Goal: Task Accomplishment & Management: Complete application form

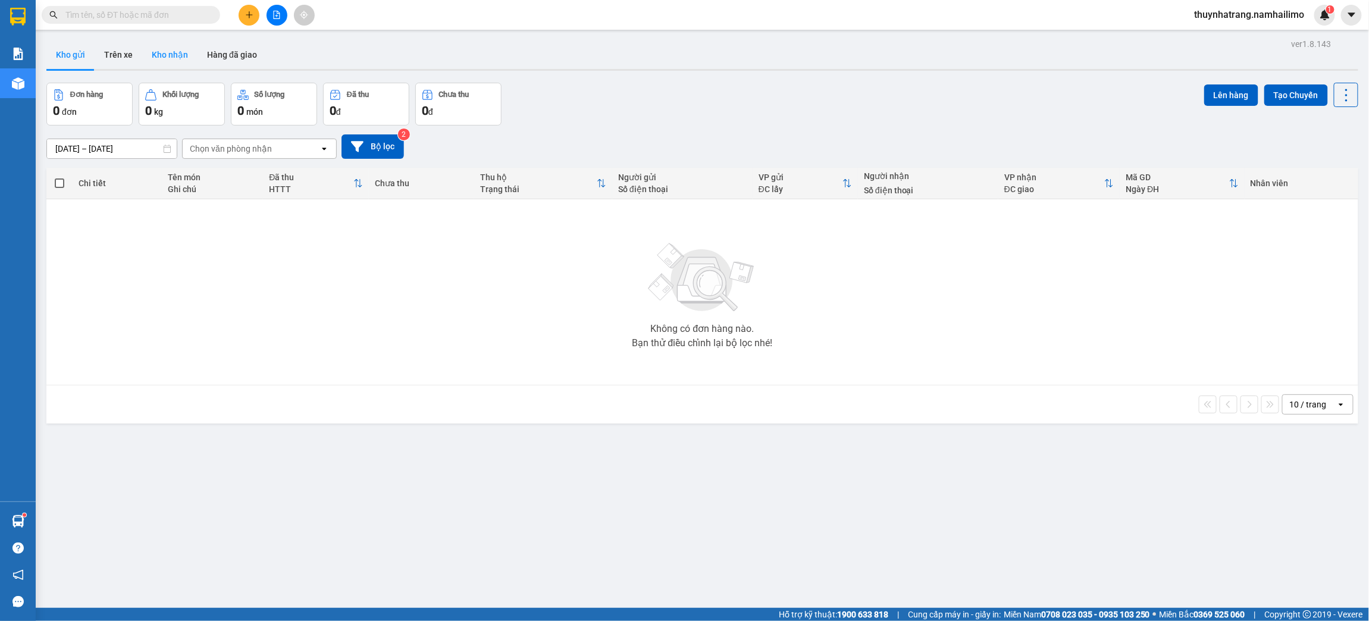
click at [182, 54] on button "Kho nhận" at bounding box center [169, 54] width 55 height 29
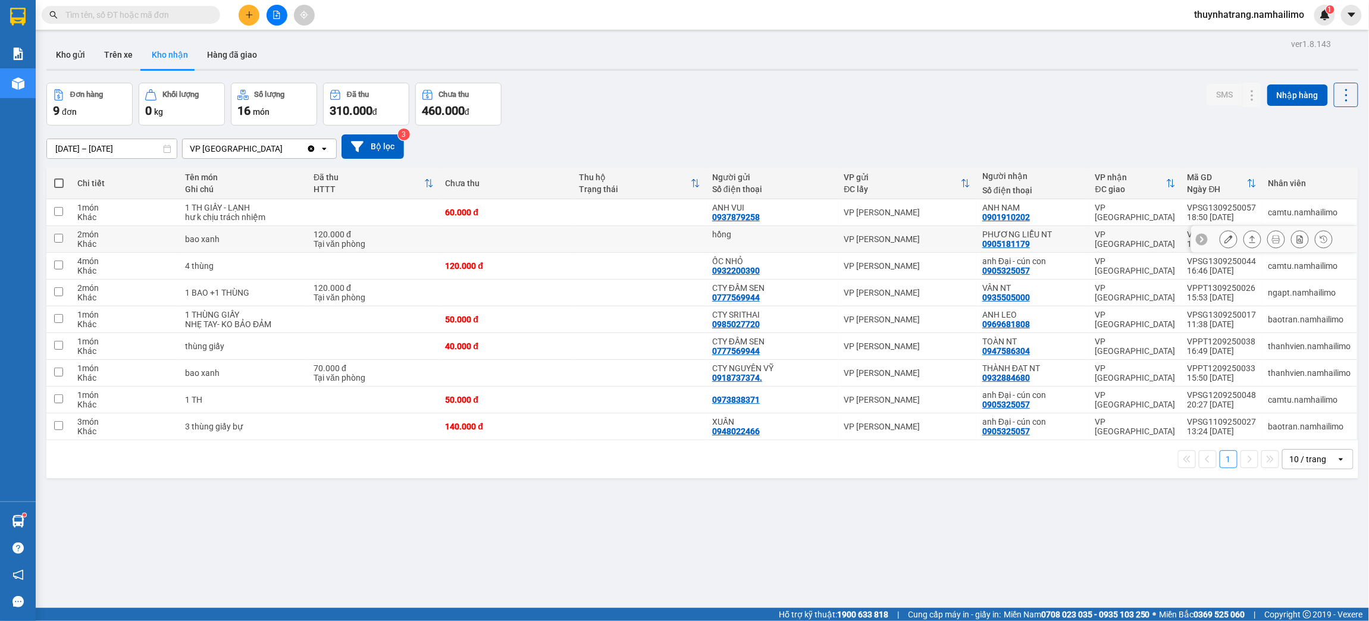
click at [756, 237] on div "hồng" at bounding box center [772, 235] width 120 height 10
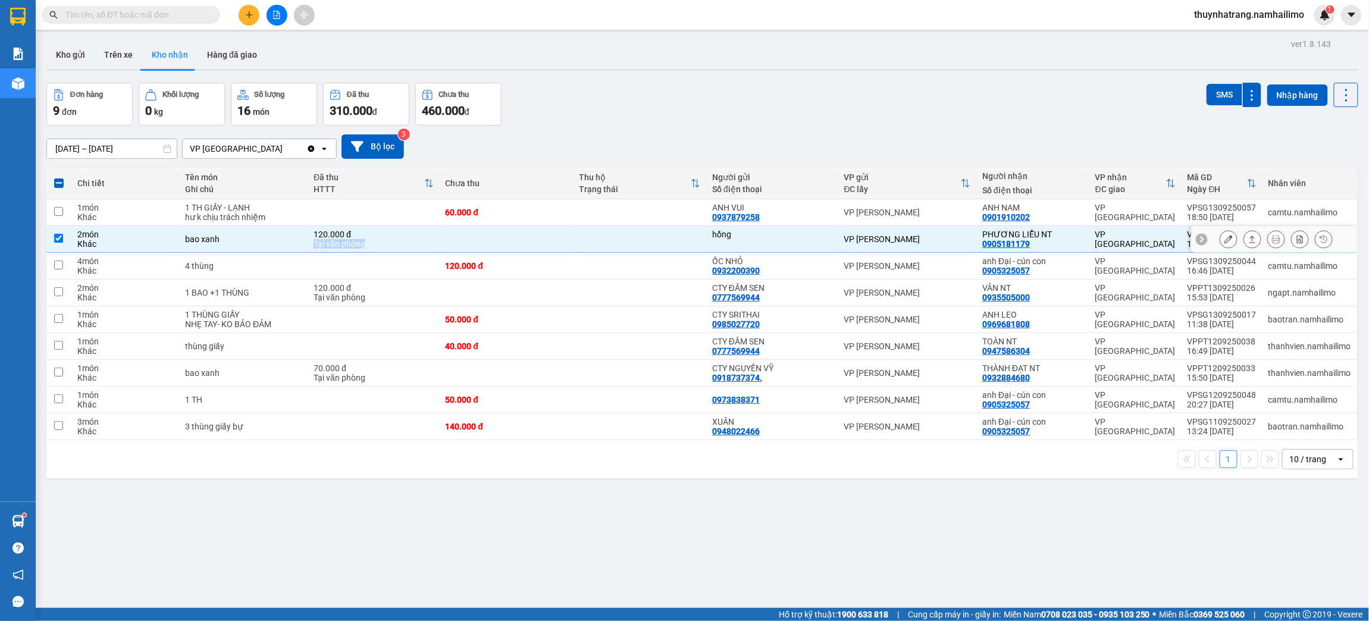
click at [438, 234] on tr "2 món Khác bao xanh 120.000 đ Tại văn phòng hồng VP [PERSON_NAME] PHƯƠNG LIỄU N…" at bounding box center [702, 239] width 1312 height 27
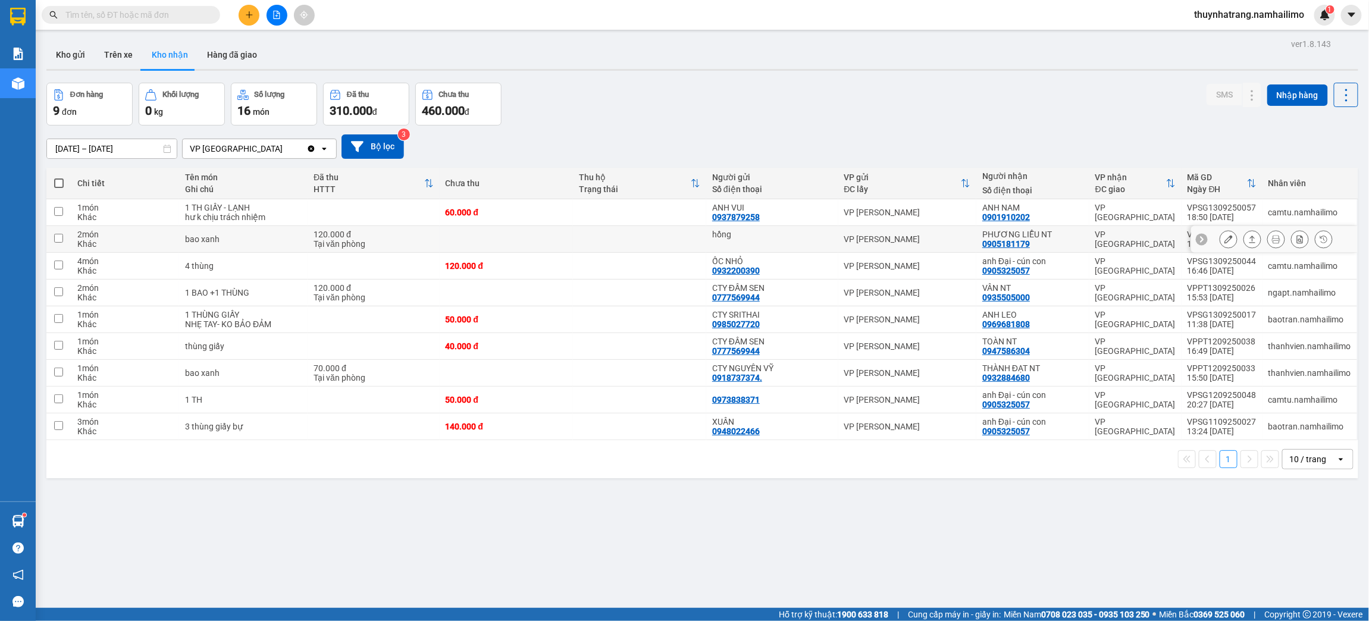
click at [984, 233] on div "PHƯƠNG LIỄU NT" at bounding box center [1032, 235] width 101 height 10
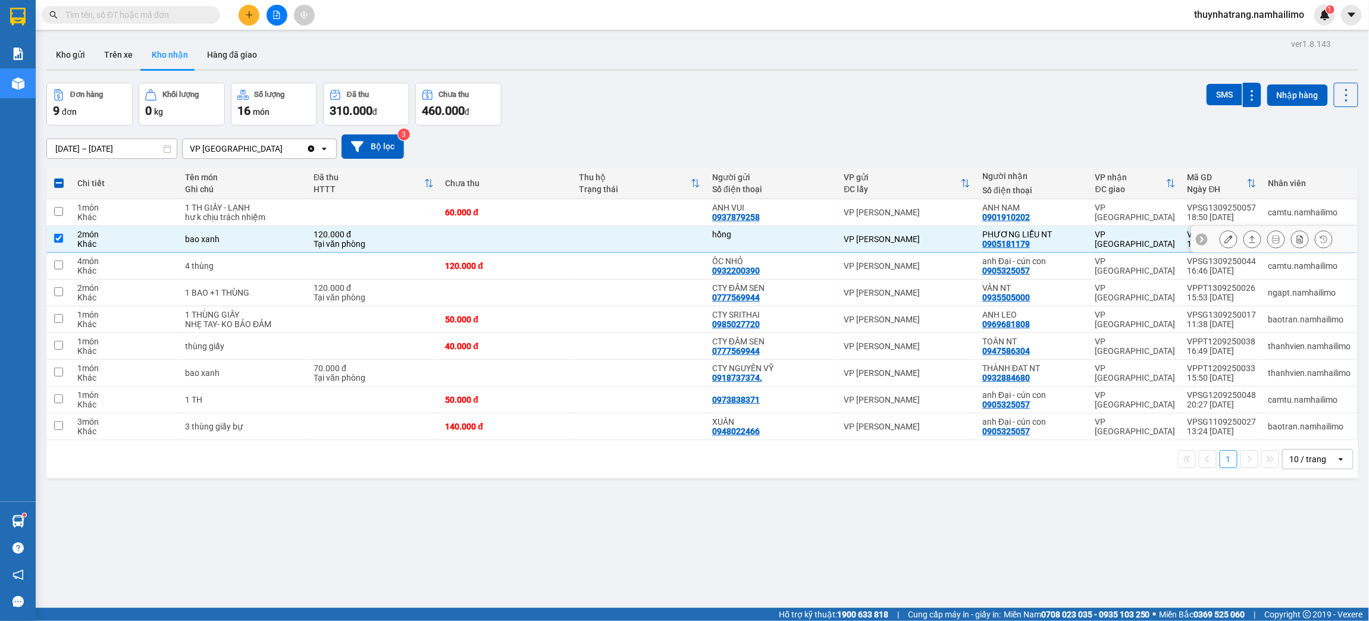
click at [1100, 230] on td "VP [GEOGRAPHIC_DATA]" at bounding box center [1135, 239] width 92 height 27
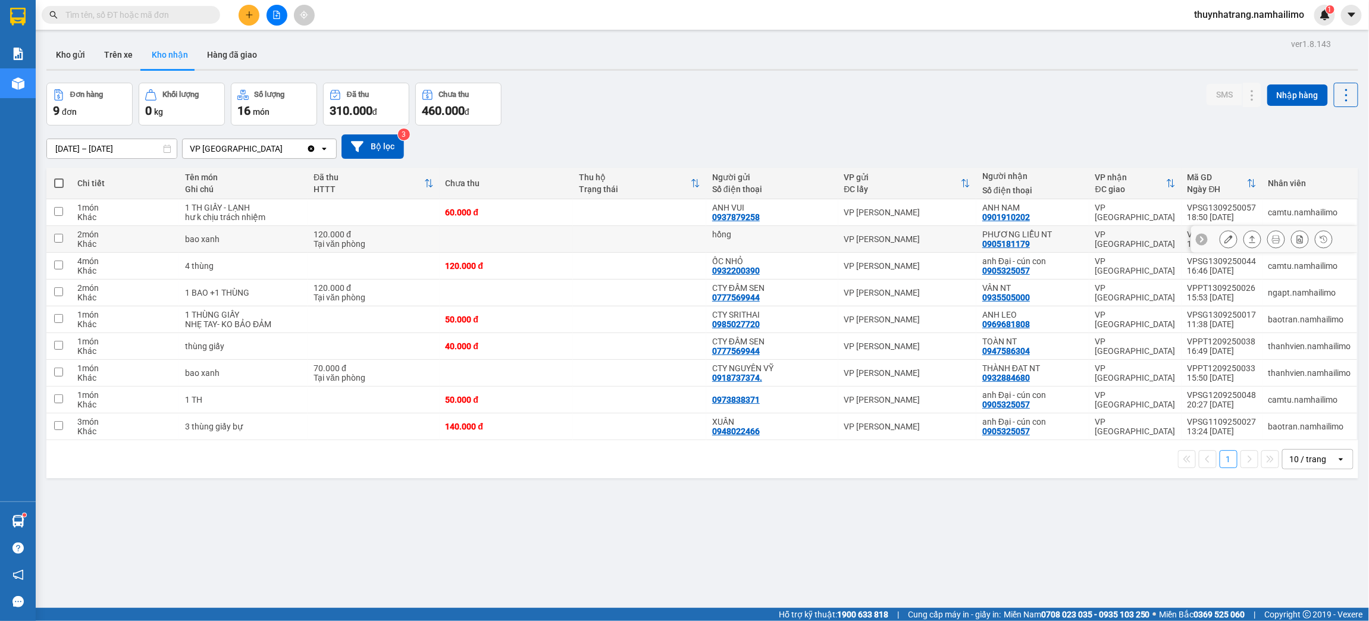
click at [1080, 233] on td "PHƯƠNG LIỄU NT 0905181179" at bounding box center [1032, 239] width 113 height 27
checkbox input "true"
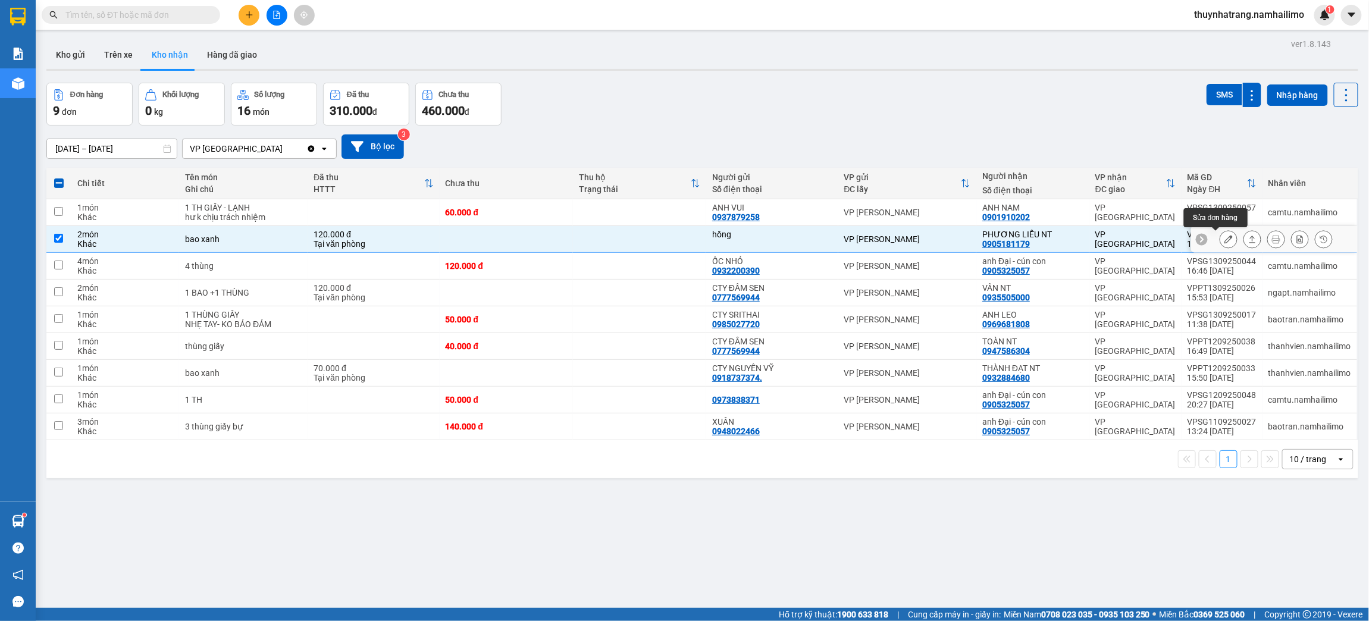
click at [1224, 243] on icon at bounding box center [1228, 239] width 8 height 8
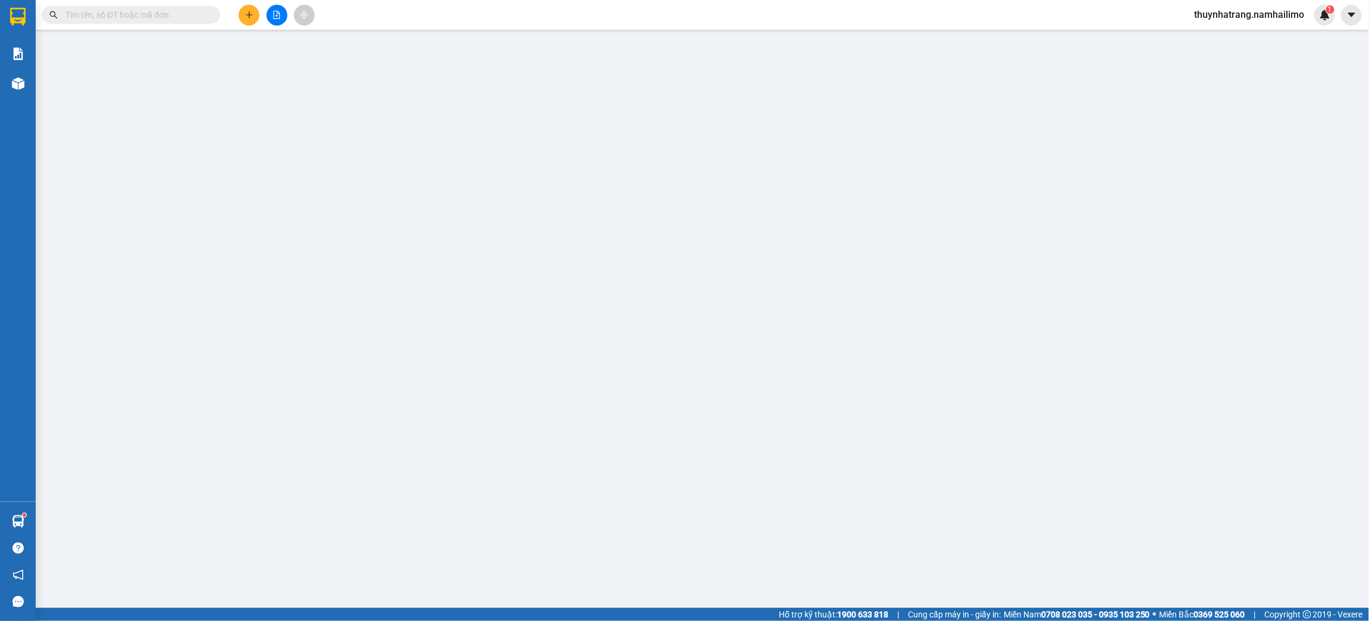
type input "hồng"
type input "0905181179"
type input "PHƯƠNG LIỄU NT"
type input "120.000"
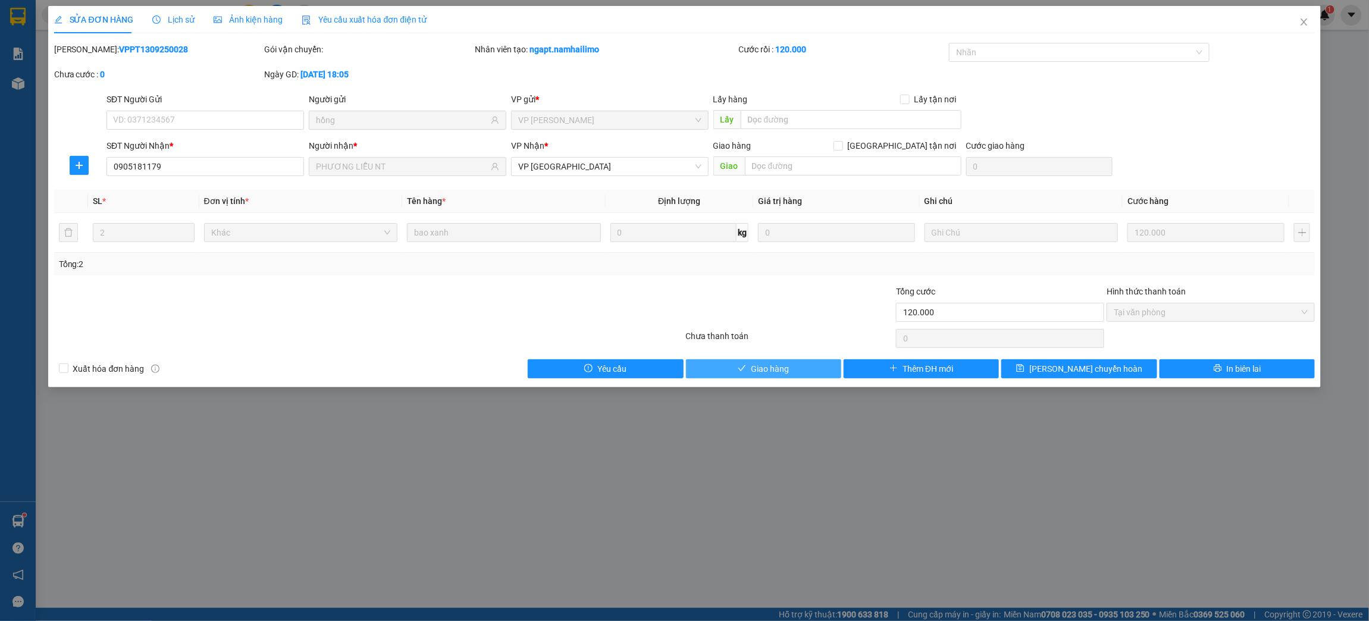
click at [783, 371] on span "Giao hàng" at bounding box center [770, 368] width 38 height 13
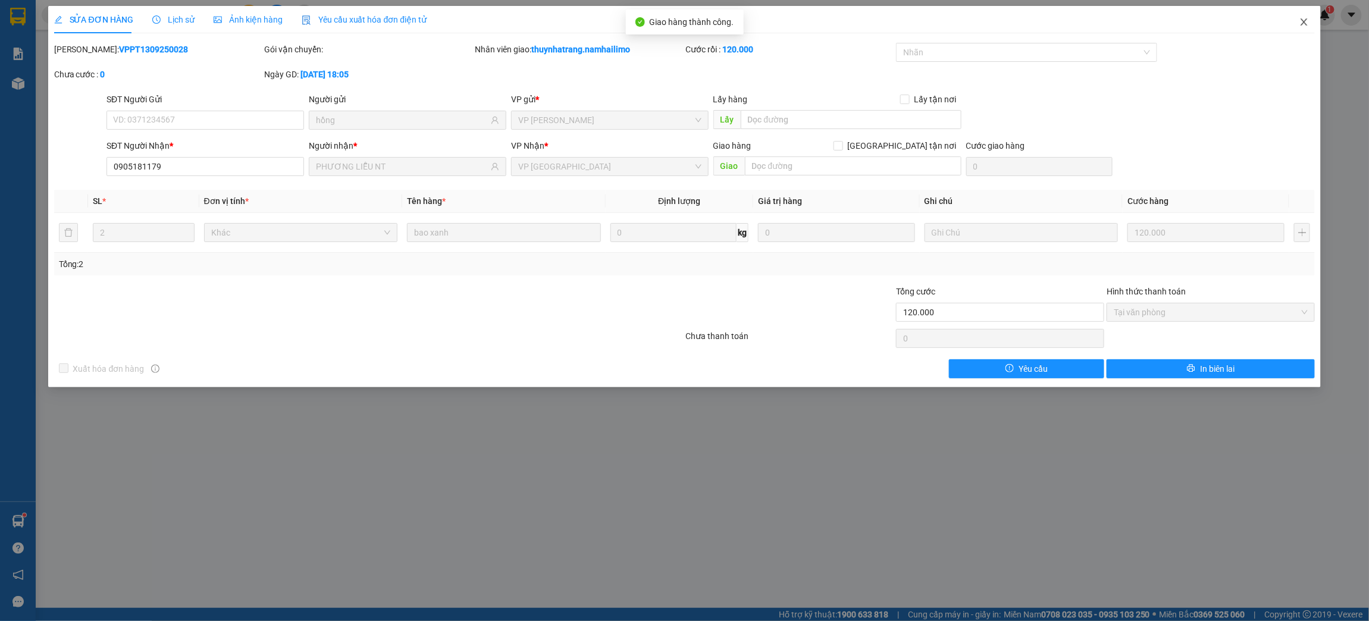
click at [1306, 22] on icon "close" at bounding box center [1304, 22] width 10 height 10
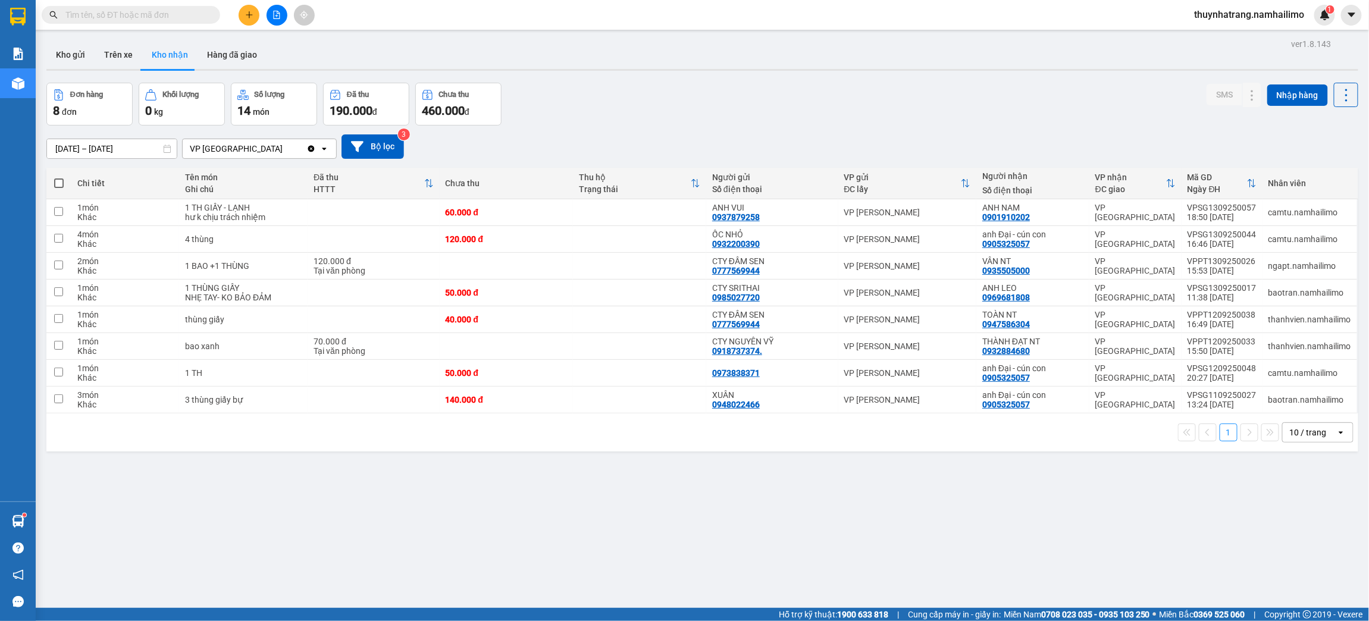
drag, startPoint x: 376, startPoint y: 507, endPoint x: 371, endPoint y: 490, distance: 18.6
click at [374, 500] on div "ver 1.8.143 Kho gửi Trên xe Kho nhận Hàng đã giao Đơn hàng 8 đơn Khối lượng 0 k…" at bounding box center [702, 346] width 1321 height 621
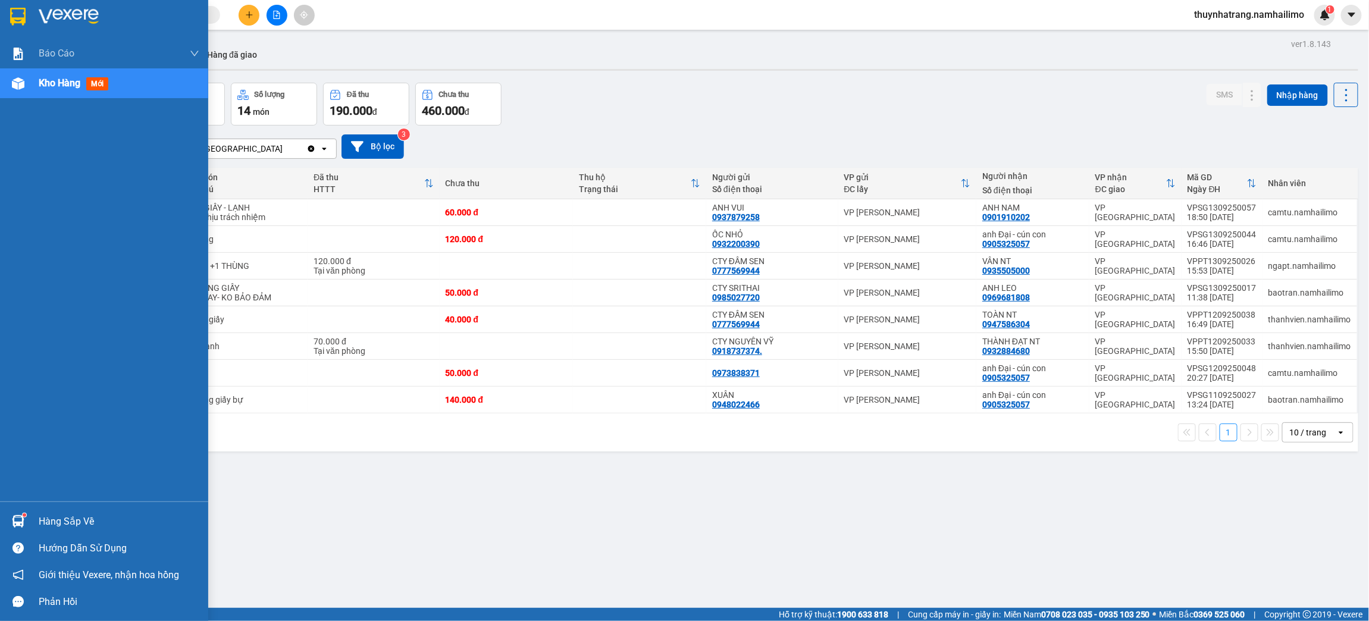
click at [26, 23] on div at bounding box center [18, 16] width 21 height 21
click at [21, 14] on img at bounding box center [17, 17] width 15 height 18
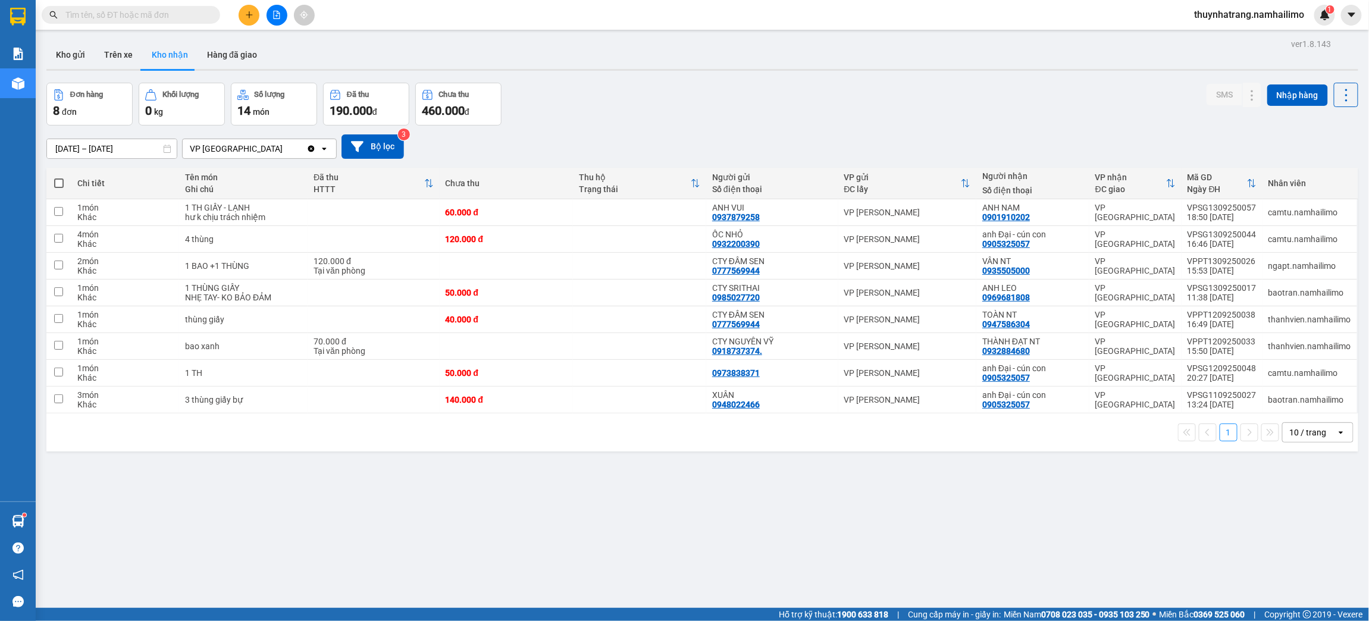
click at [249, 19] on button at bounding box center [249, 15] width 21 height 21
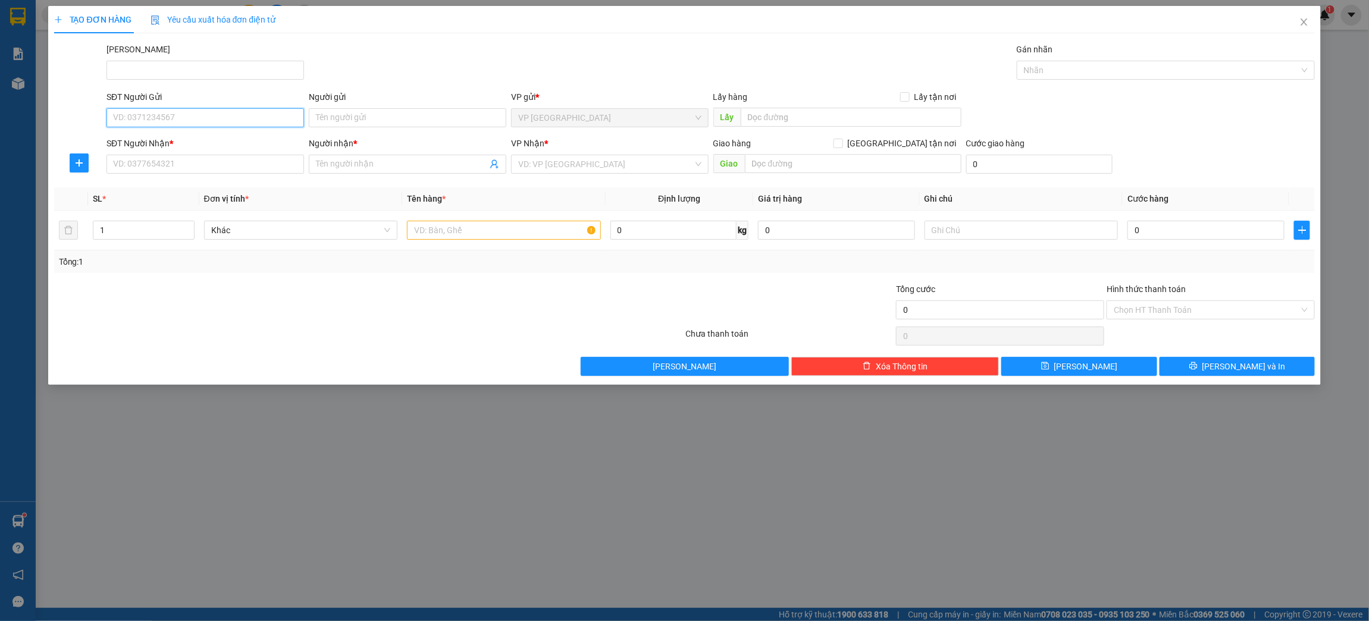
click at [198, 123] on input "SĐT Người Gửi" at bounding box center [204, 117] width 197 height 19
click at [345, 121] on input "Người gửi" at bounding box center [407, 117] width 197 height 19
type input "D"
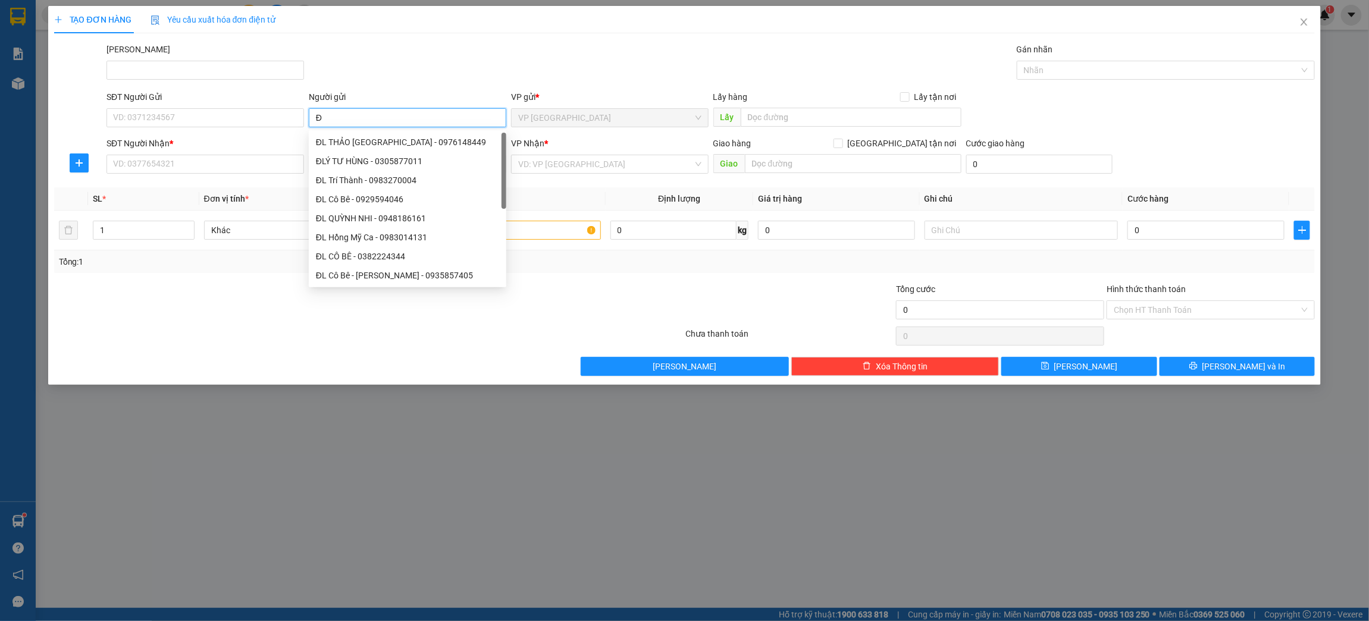
type input "ĐL"
click at [396, 177] on div "ĐL Trí Thành - 0983270004" at bounding box center [407, 180] width 183 height 13
type input "0983270004"
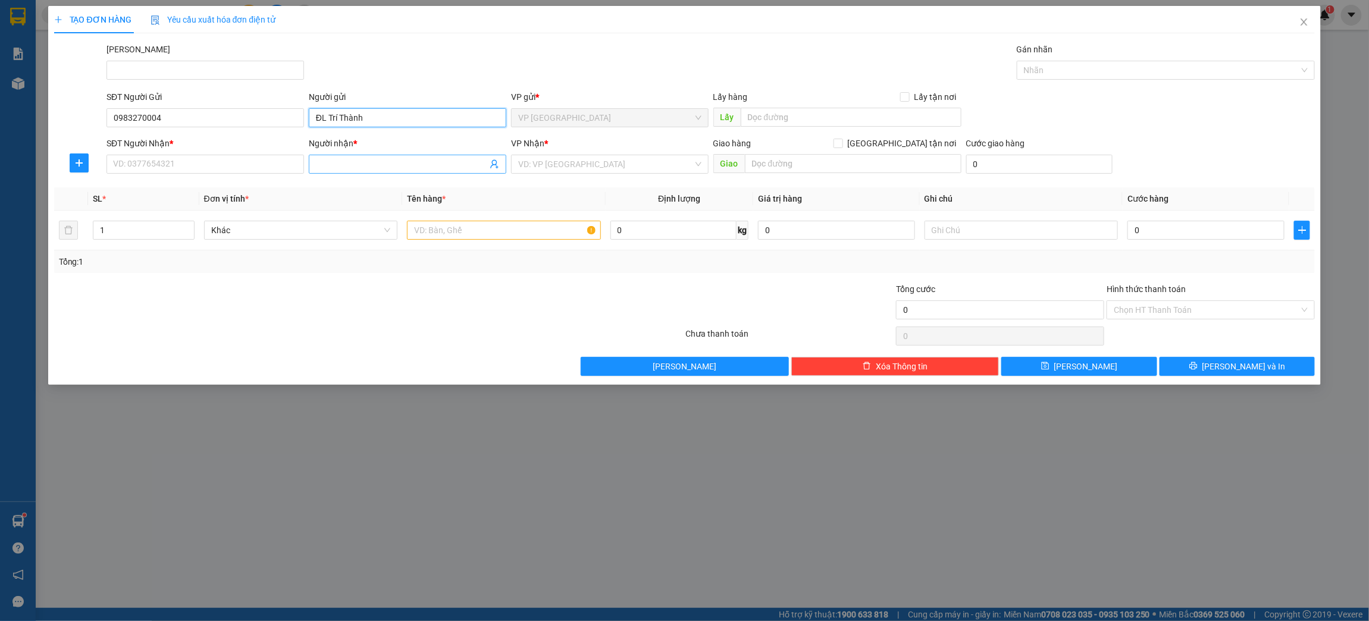
type input "ĐL Trí Thành"
click at [349, 158] on span at bounding box center [407, 164] width 197 height 19
type input "Ka An"
paste input "0352814305"
type input "0352814305"
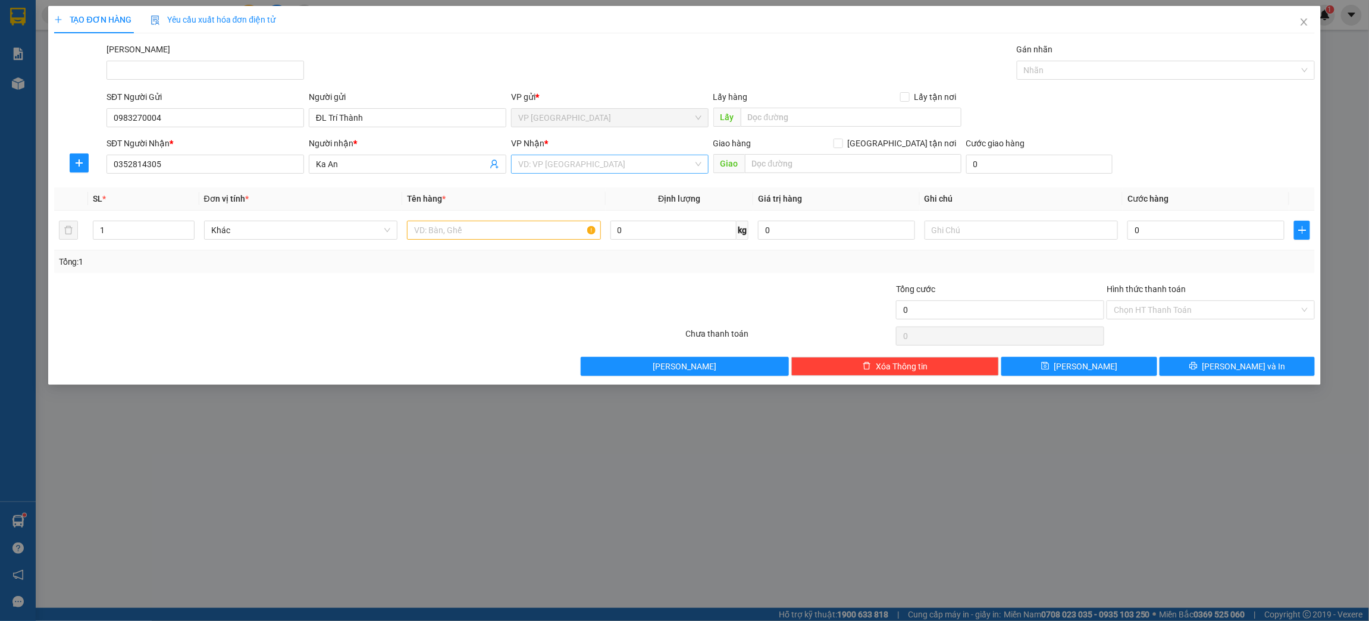
click at [547, 158] on input "search" at bounding box center [605, 164] width 175 height 18
click at [572, 205] on div "VP [PERSON_NAME]" at bounding box center [609, 207] width 183 height 13
click at [478, 225] on input "text" at bounding box center [504, 230] width 194 height 19
click at [457, 230] on input "text" at bounding box center [504, 230] width 194 height 19
click at [372, 289] on div at bounding box center [263, 304] width 421 height 42
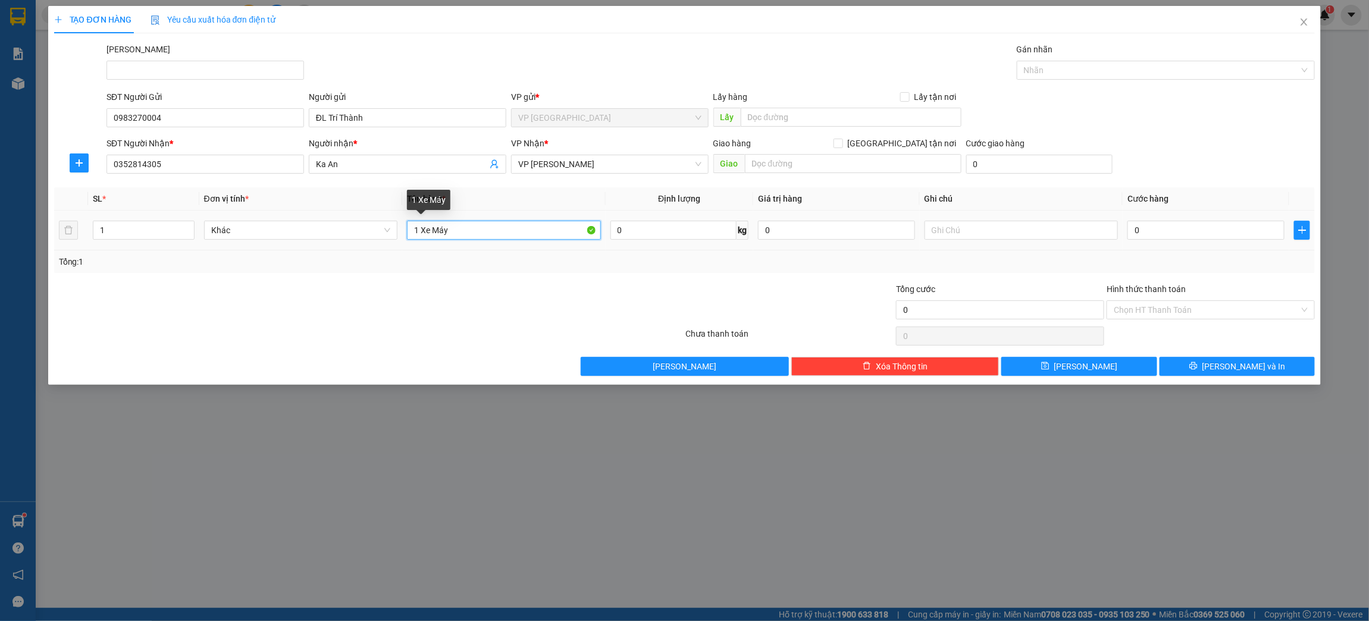
click at [476, 234] on input "1 Xe Máy" at bounding box center [504, 230] width 194 height 19
drag, startPoint x: 423, startPoint y: 319, endPoint x: 448, endPoint y: 261, distance: 62.9
click at [423, 317] on div at bounding box center [263, 304] width 421 height 42
click at [464, 234] on input "1 Xe Máy" at bounding box center [504, 230] width 194 height 19
click at [454, 230] on input "1 Xe Số" at bounding box center [504, 230] width 194 height 19
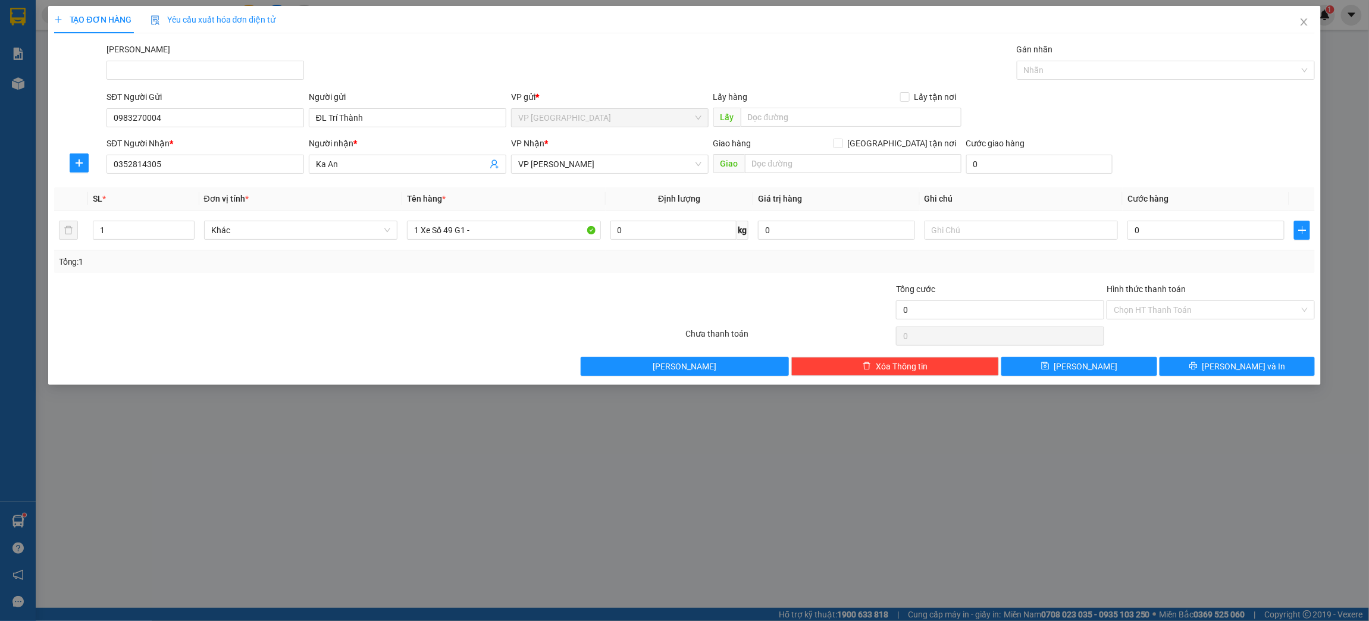
drag, startPoint x: 387, startPoint y: 312, endPoint x: 405, endPoint y: 293, distance: 26.1
click at [387, 312] on div at bounding box center [263, 304] width 421 height 42
click at [482, 229] on input "1 Xe Số 49 G1 -" at bounding box center [504, 230] width 194 height 19
type input "1 Xe Số 49 G1 - 45196"
click at [962, 226] on input "text" at bounding box center [1021, 230] width 194 height 19
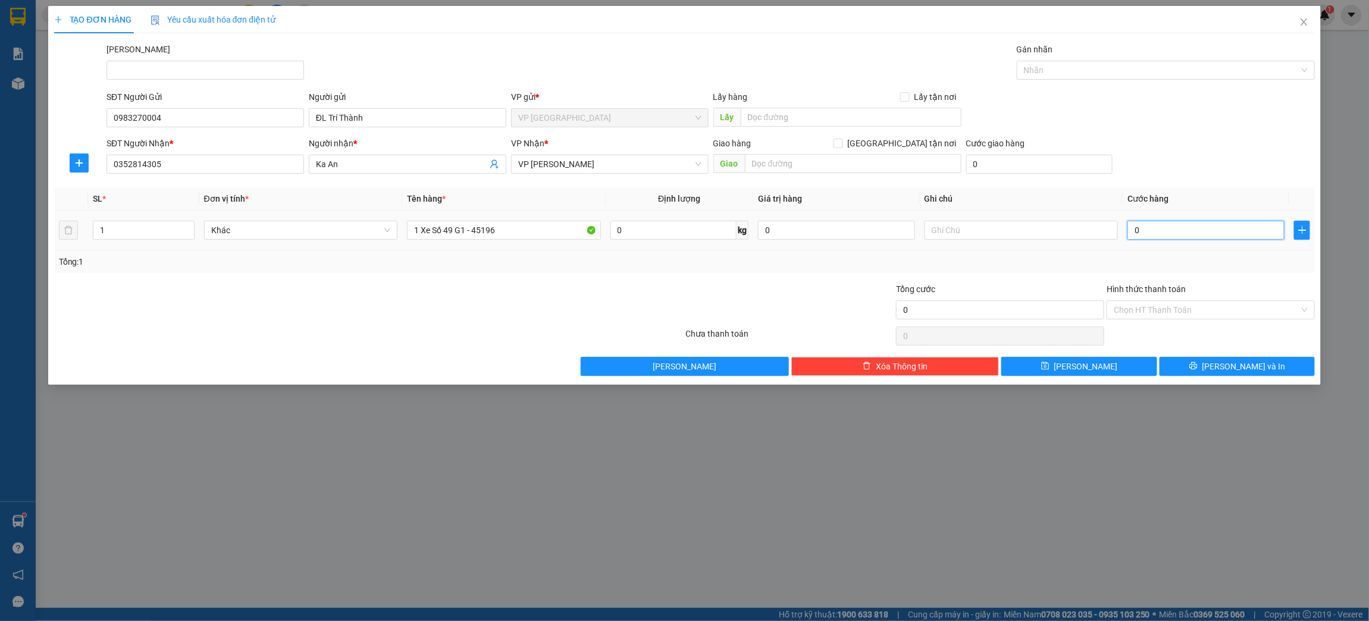
click at [1144, 233] on input "0" at bounding box center [1205, 230] width 156 height 19
type input "3"
type input "30"
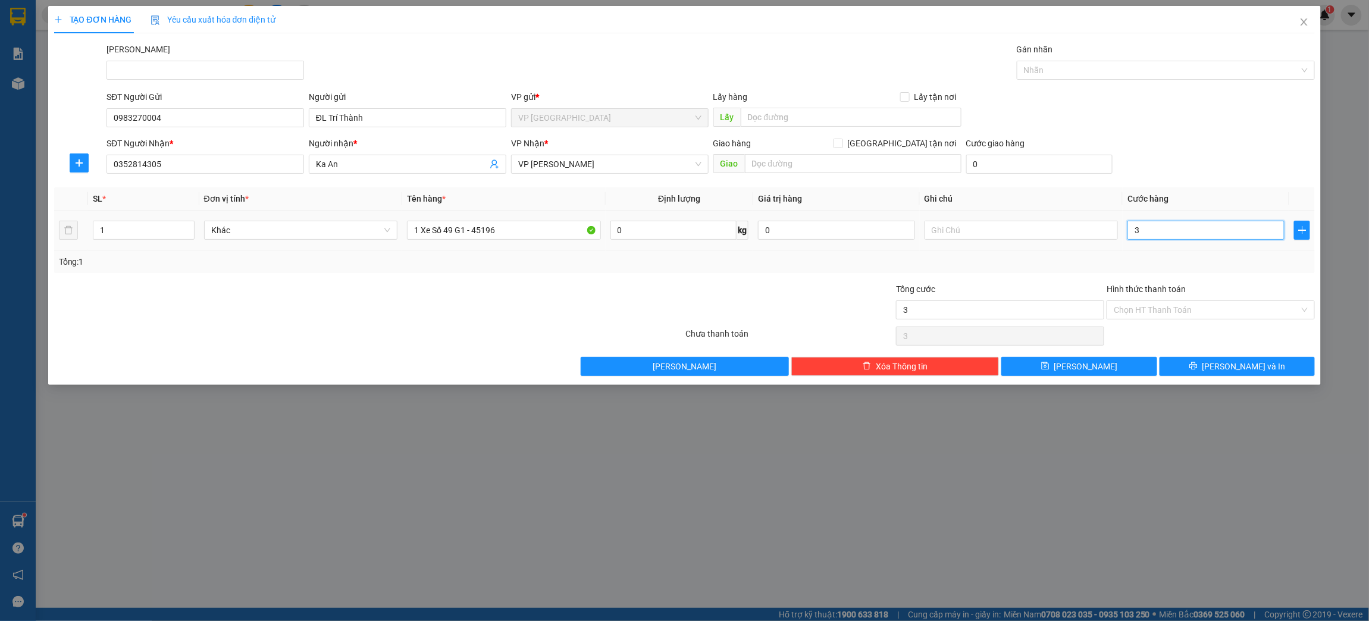
type input "30"
type input "300"
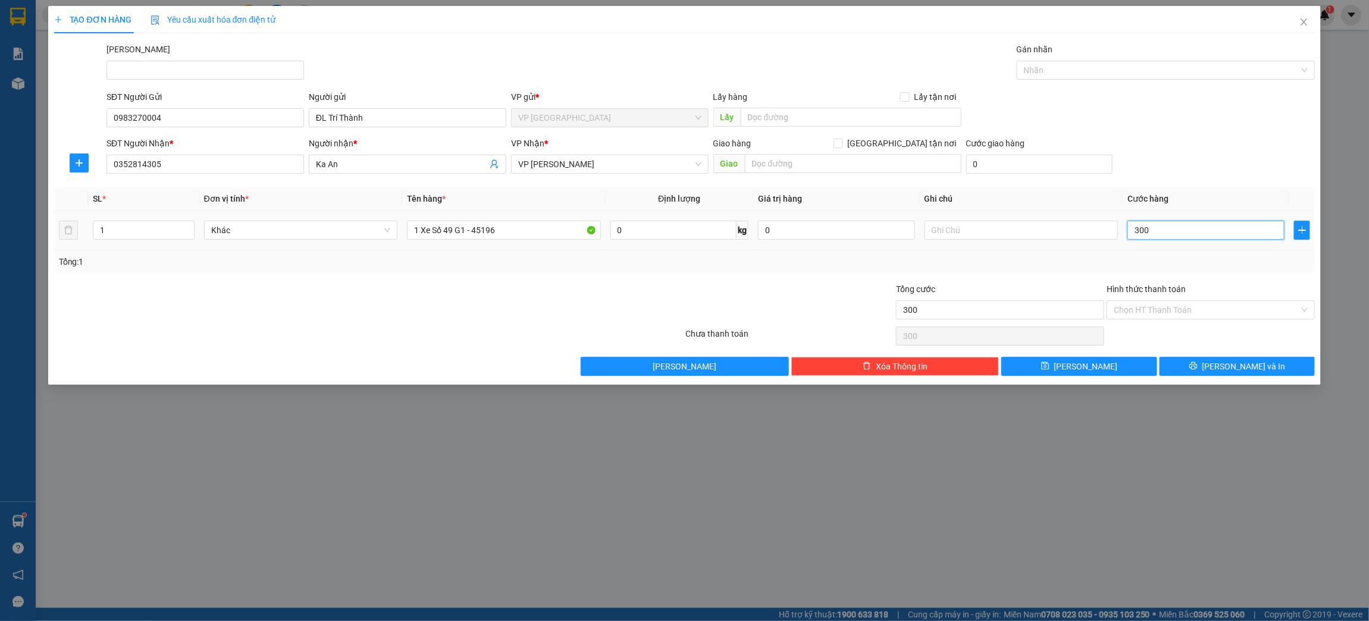
type input "3.000"
type input "30.000"
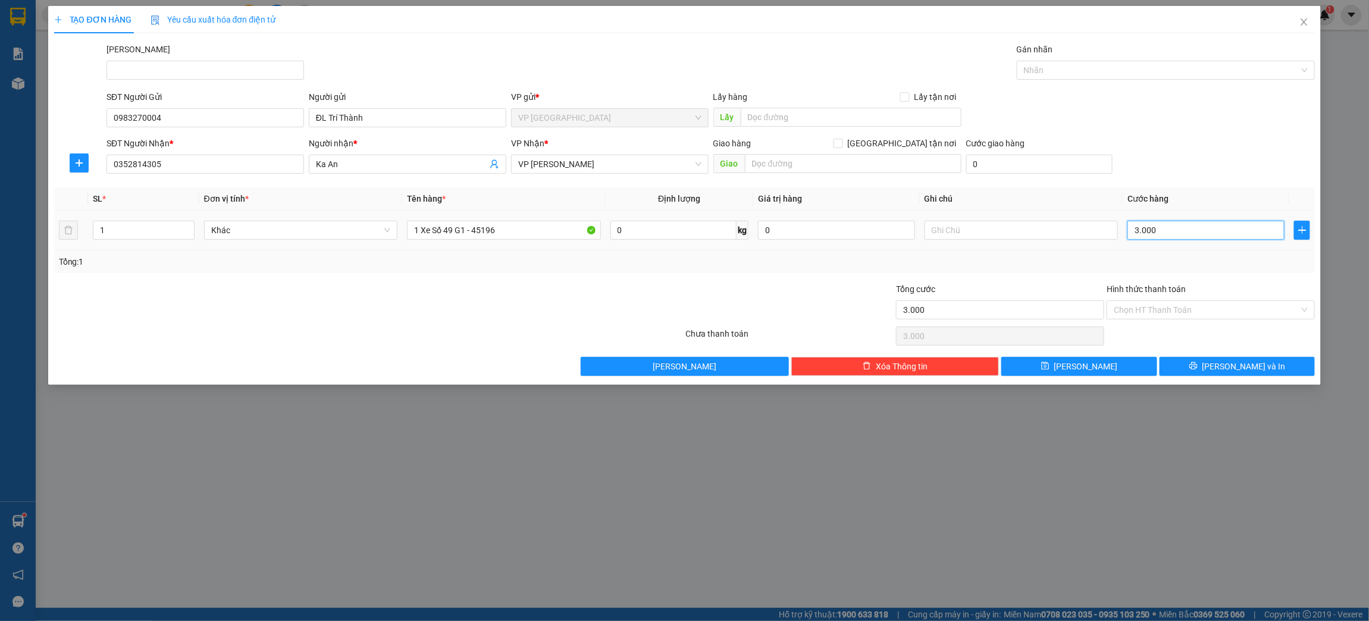
type input "30.000"
type input "300.000"
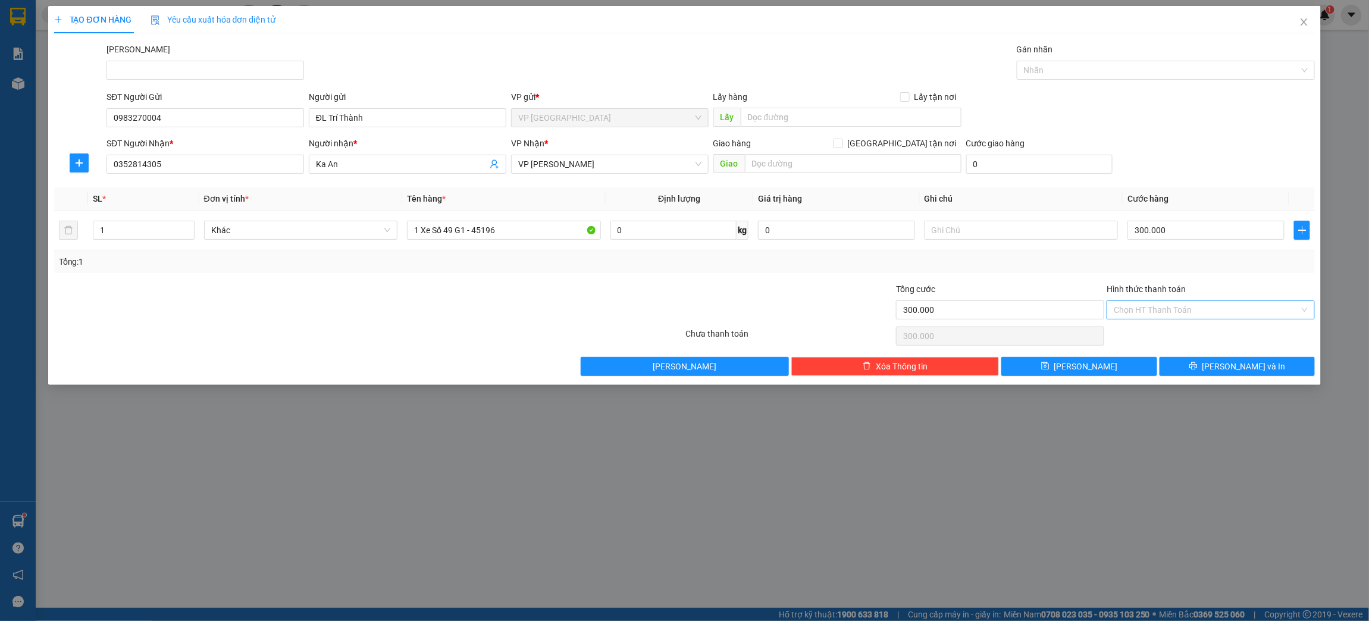
click at [1134, 310] on input "Hình thức thanh toán" at bounding box center [1207, 310] width 186 height 18
click at [1015, 231] on input "text" at bounding box center [1021, 230] width 194 height 19
click at [955, 233] on input "Gửi xe 14:45" at bounding box center [1021, 230] width 194 height 19
click at [1034, 236] on input "Gửi xe A. Thịnh 14:45" at bounding box center [1021, 230] width 194 height 19
type input "Gửi xe A. Thịnh 14:45"
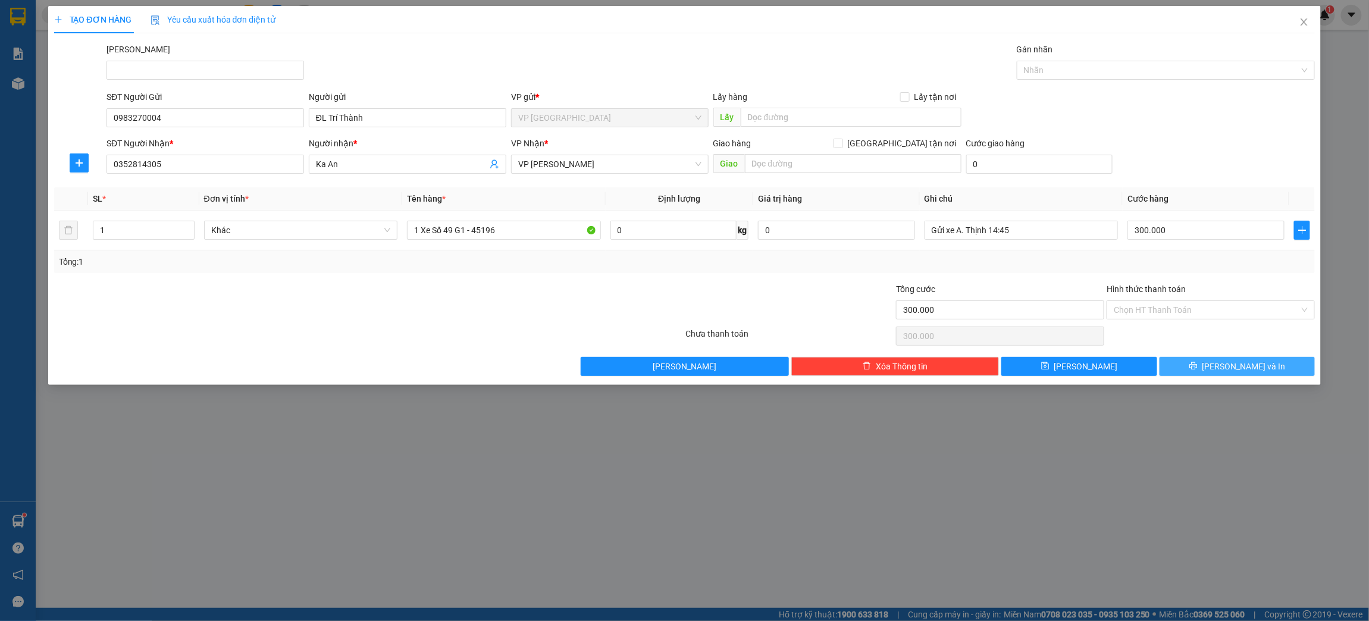
click at [1272, 363] on button "[PERSON_NAME] và In" at bounding box center [1236, 366] width 155 height 19
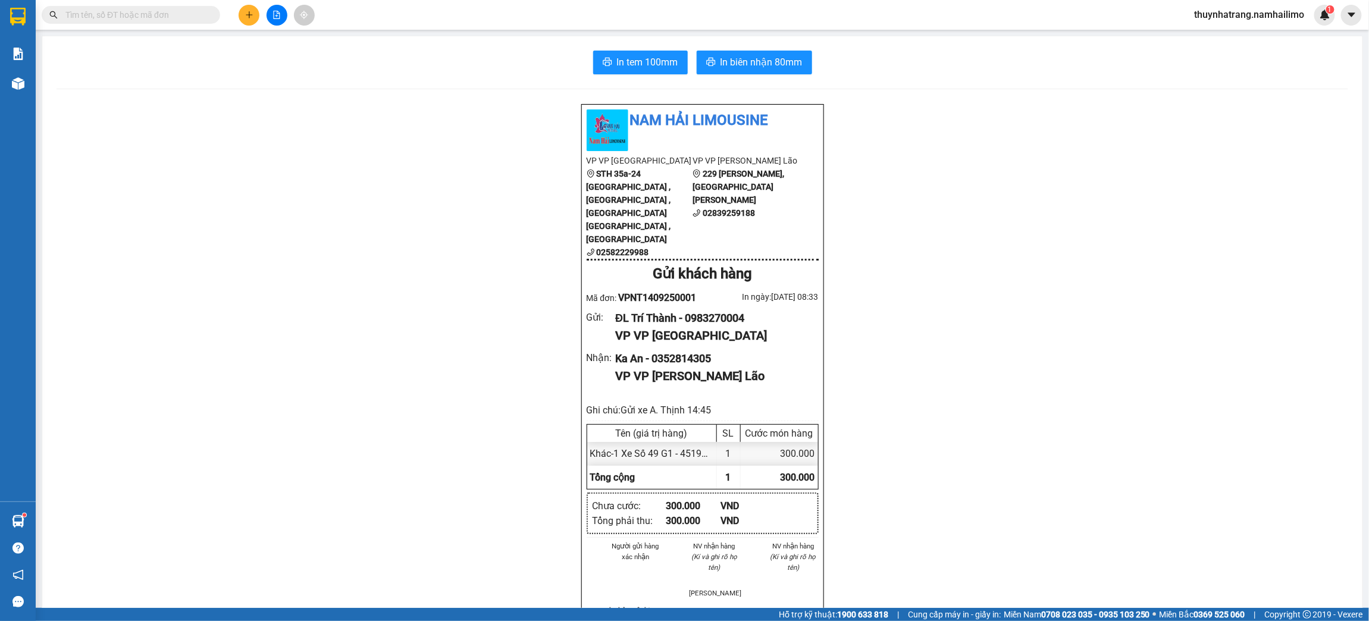
drag, startPoint x: 1356, startPoint y: 211, endPoint x: 1362, endPoint y: 232, distance: 21.7
click at [1362, 232] on main "In tem 100mm In biên nhận 80mm Nam Hải [GEOGRAPHIC_DATA] VP VP [GEOGRAPHIC_DATA…" at bounding box center [684, 304] width 1369 height 608
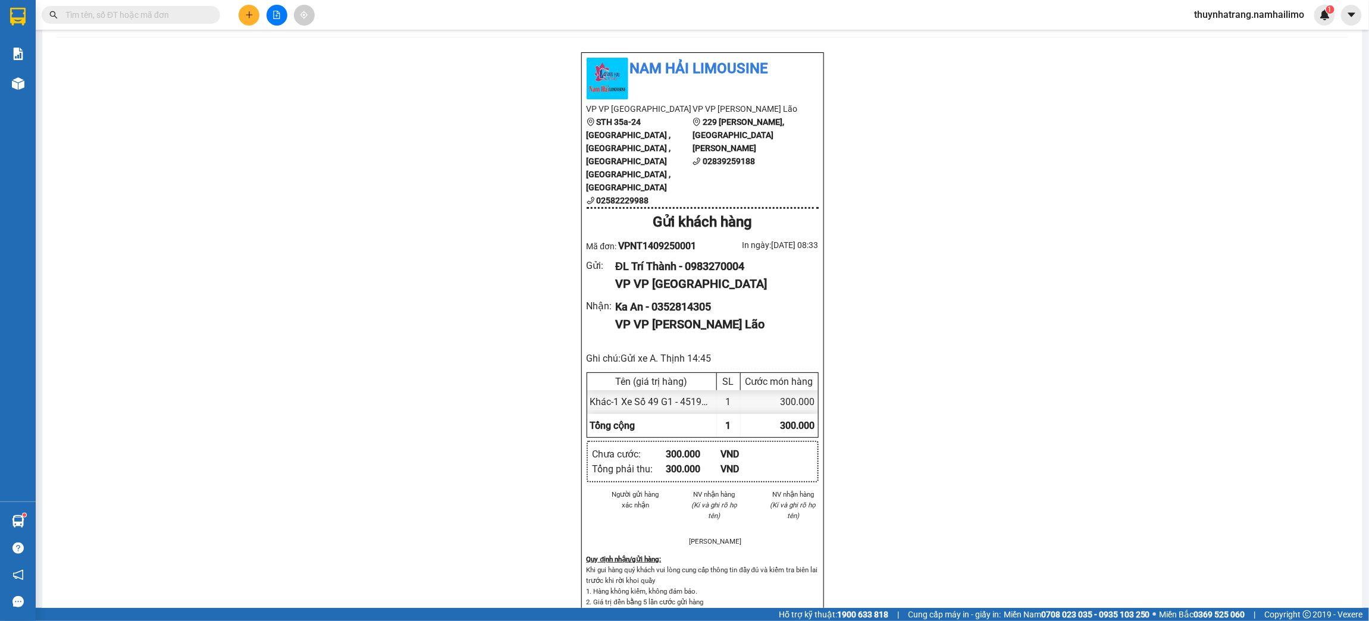
scroll to position [57, 0]
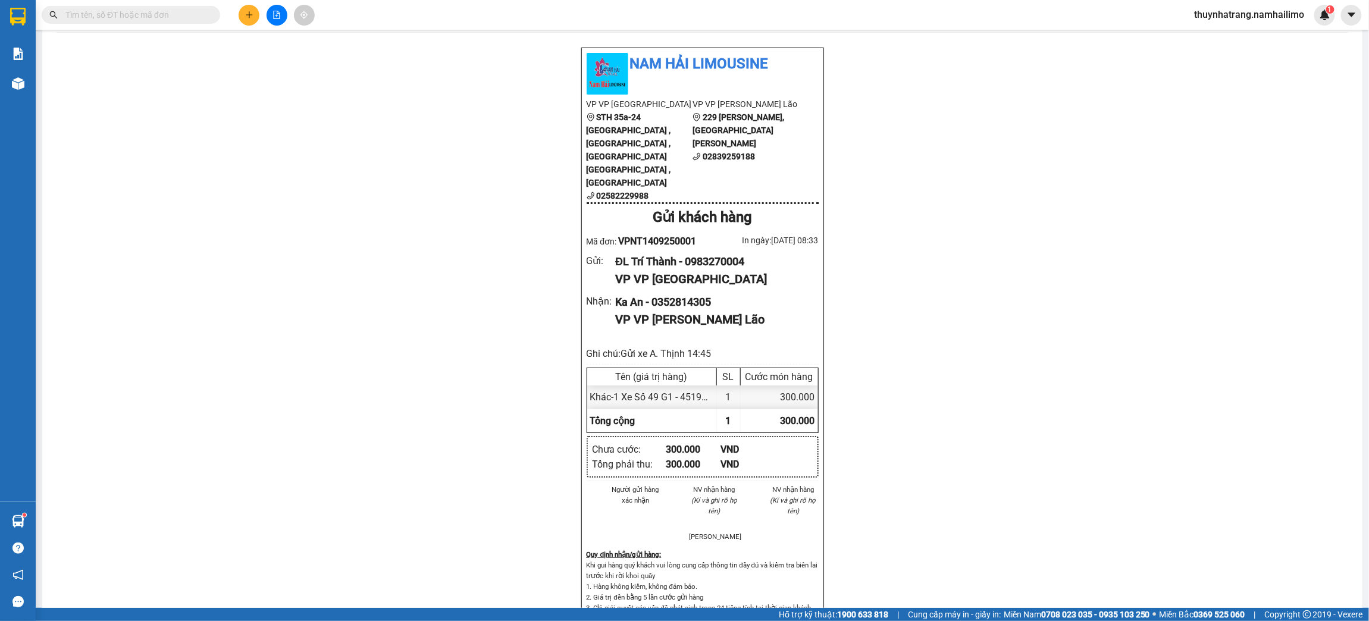
click at [99, 400] on div "Nam Hải Limousine VP VP [GEOGRAPHIC_DATA] STH 35a-[GEOGRAPHIC_DATA] , [GEOGRAPH…" at bounding box center [702, 551] width 1291 height 1009
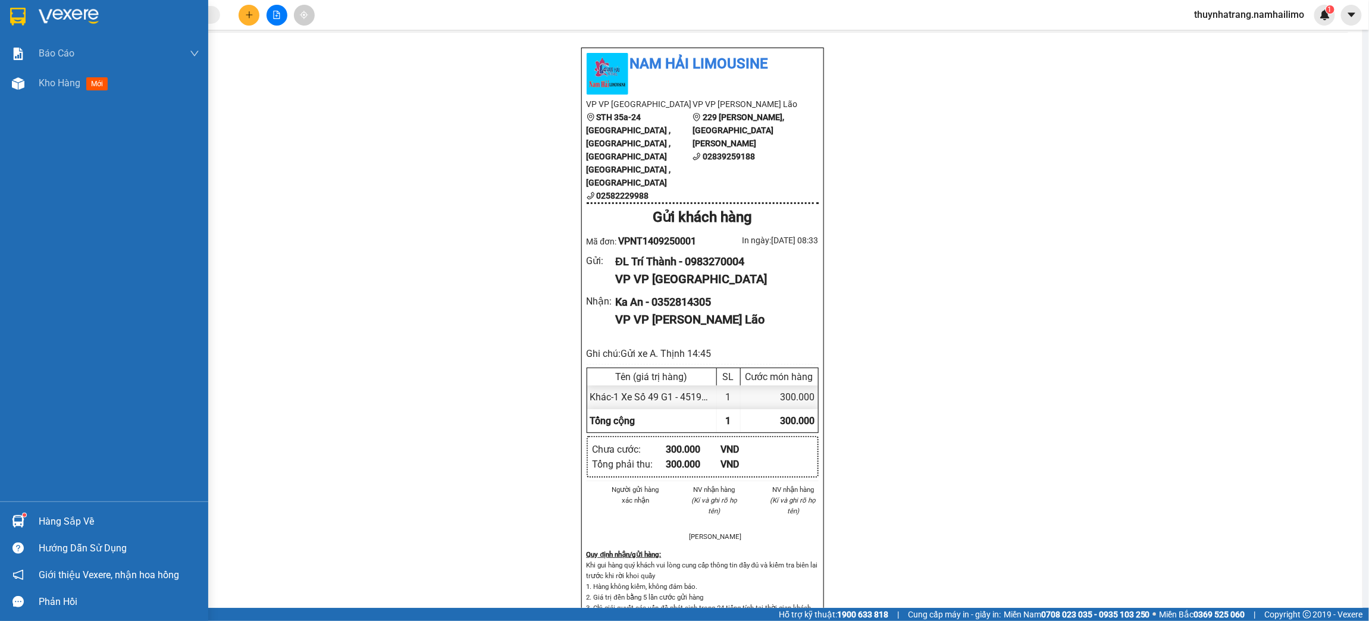
click at [20, 8] on img at bounding box center [17, 17] width 15 height 18
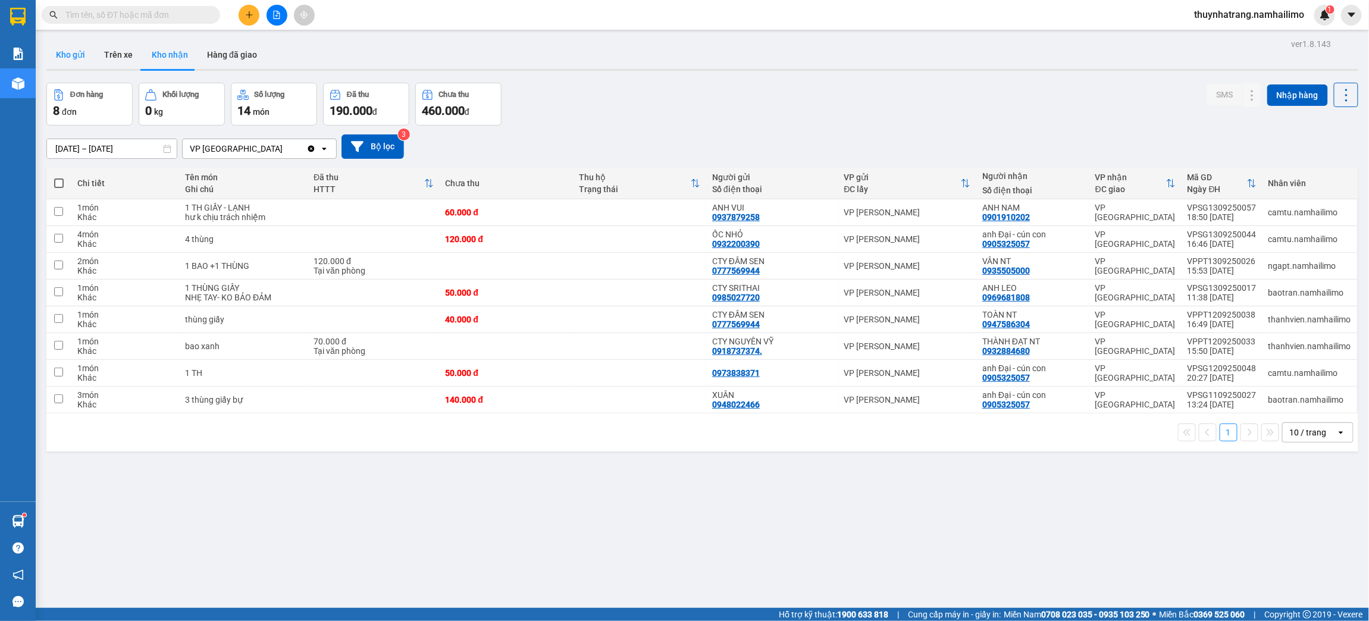
drag, startPoint x: 50, startPoint y: 39, endPoint x: 54, endPoint y: 50, distance: 11.9
click at [49, 39] on div "ver 1.8.143 Kho gửi Trên xe Kho nhận Hàng đã giao Đơn hàng 8 đơn Khối lượng 0 k…" at bounding box center [702, 346] width 1321 height 621
click at [66, 64] on button "Kho gửi" at bounding box center [70, 54] width 48 height 29
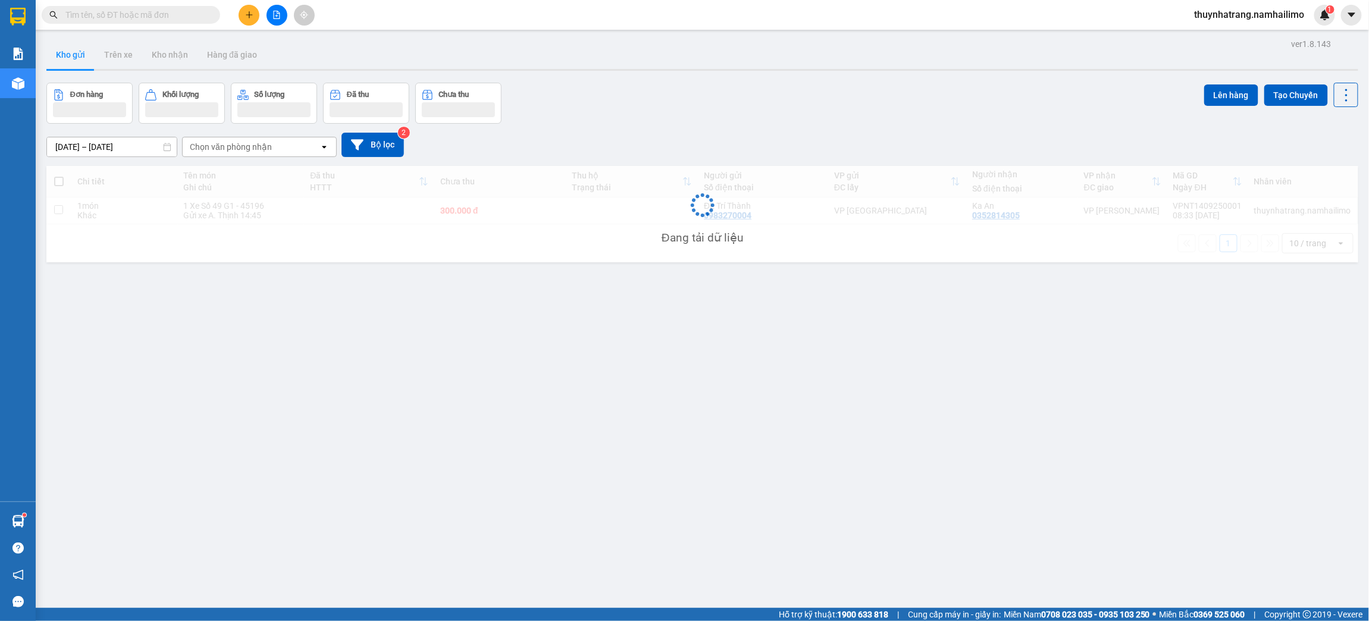
click at [71, 49] on button "Kho gửi" at bounding box center [70, 54] width 48 height 29
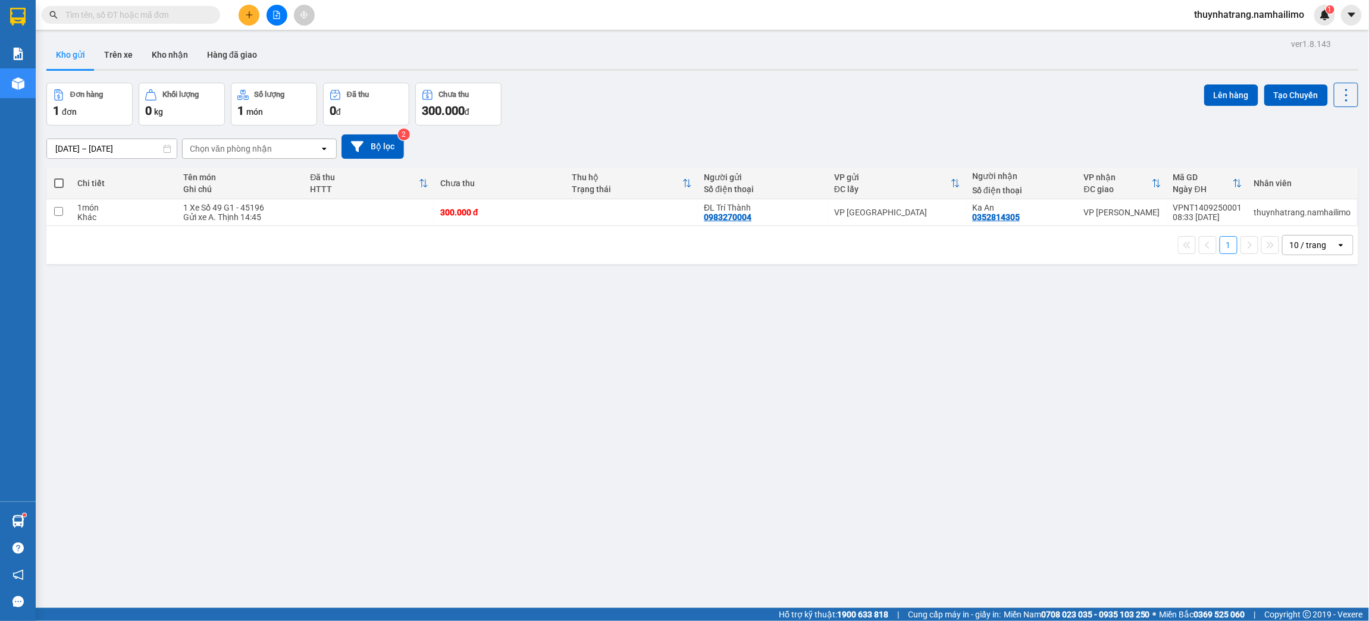
click at [424, 460] on div "ver 1.8.143 Kho gửi Trên xe Kho nhận Hàng đã giao Đơn hàng 1 đơn Khối lượng 0 k…" at bounding box center [702, 346] width 1321 height 621
click at [184, 58] on button "Kho nhận" at bounding box center [169, 54] width 55 height 29
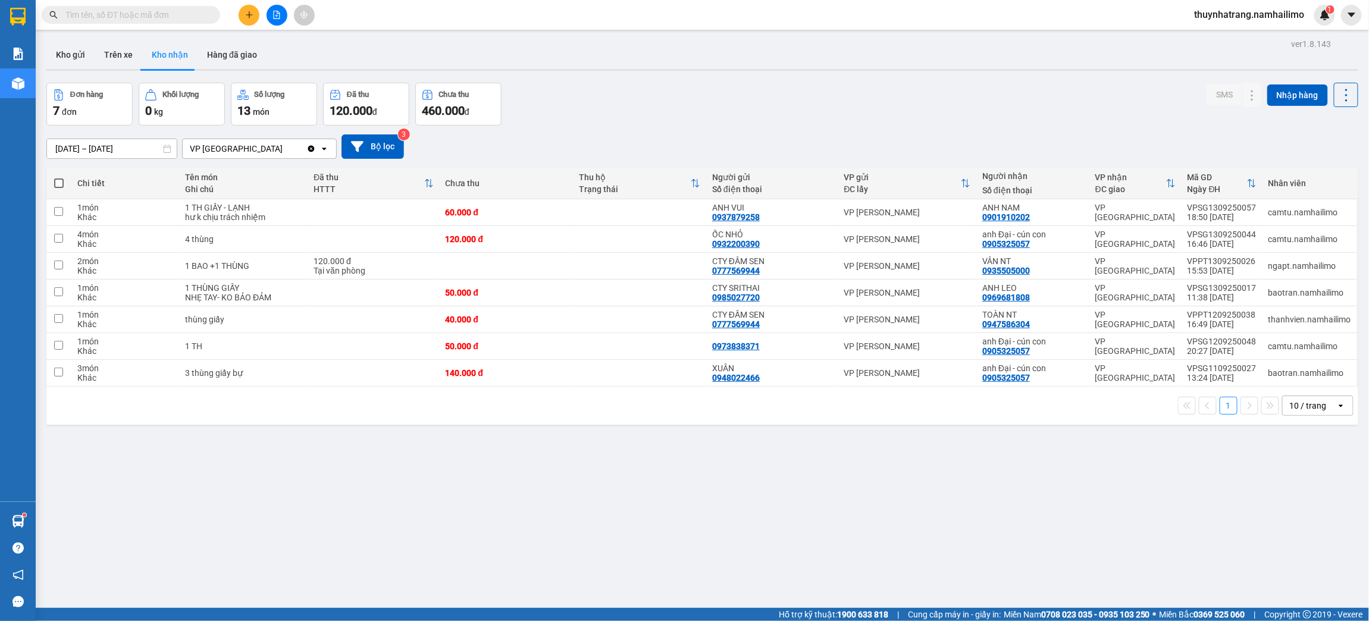
drag, startPoint x: 334, startPoint y: 567, endPoint x: 245, endPoint y: 204, distance: 374.1
click at [333, 547] on div "ver 1.8.143 Kho gửi Trên xe Kho nhận Hàng đã giao Đơn hàng 7 đơn Khối lượng 0 k…" at bounding box center [702, 346] width 1321 height 621
click at [256, 11] on button at bounding box center [249, 15] width 21 height 21
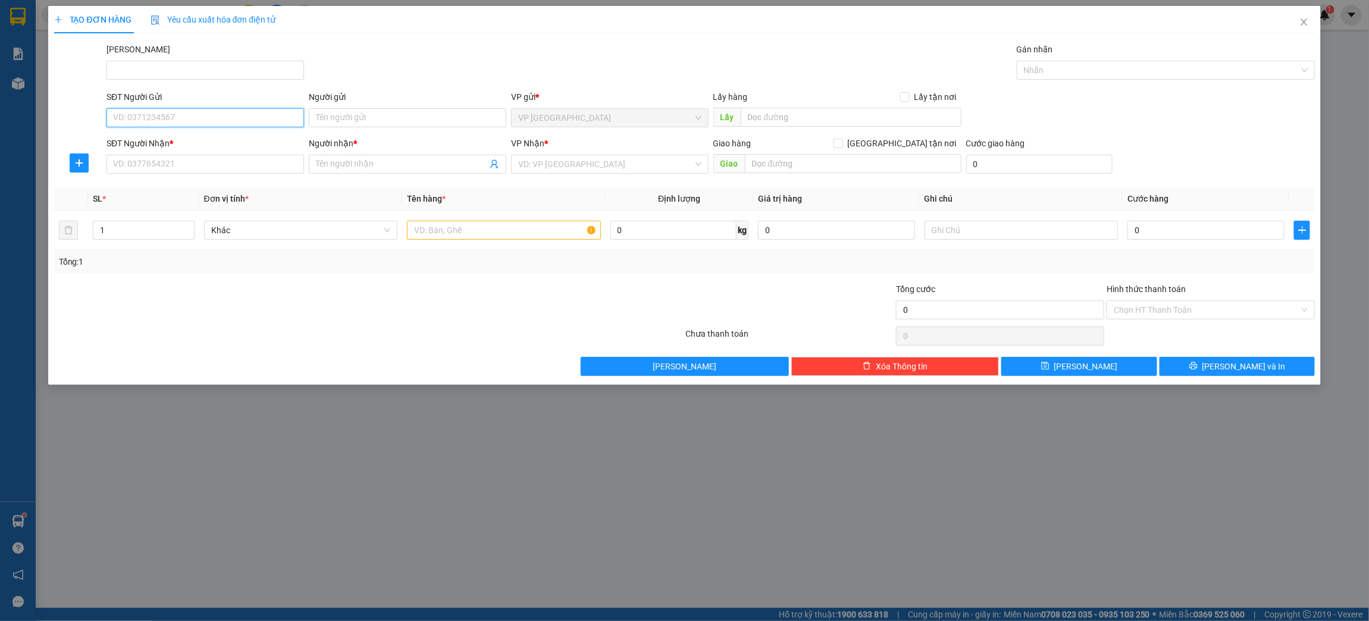
click at [199, 124] on input "SĐT Người Gửi" at bounding box center [204, 117] width 197 height 19
type input "0706218267"
click at [203, 143] on div "0706218267 - Chị Nhi" at bounding box center [205, 142] width 183 height 13
type input "Chị Nhi"
type input "0355625859"
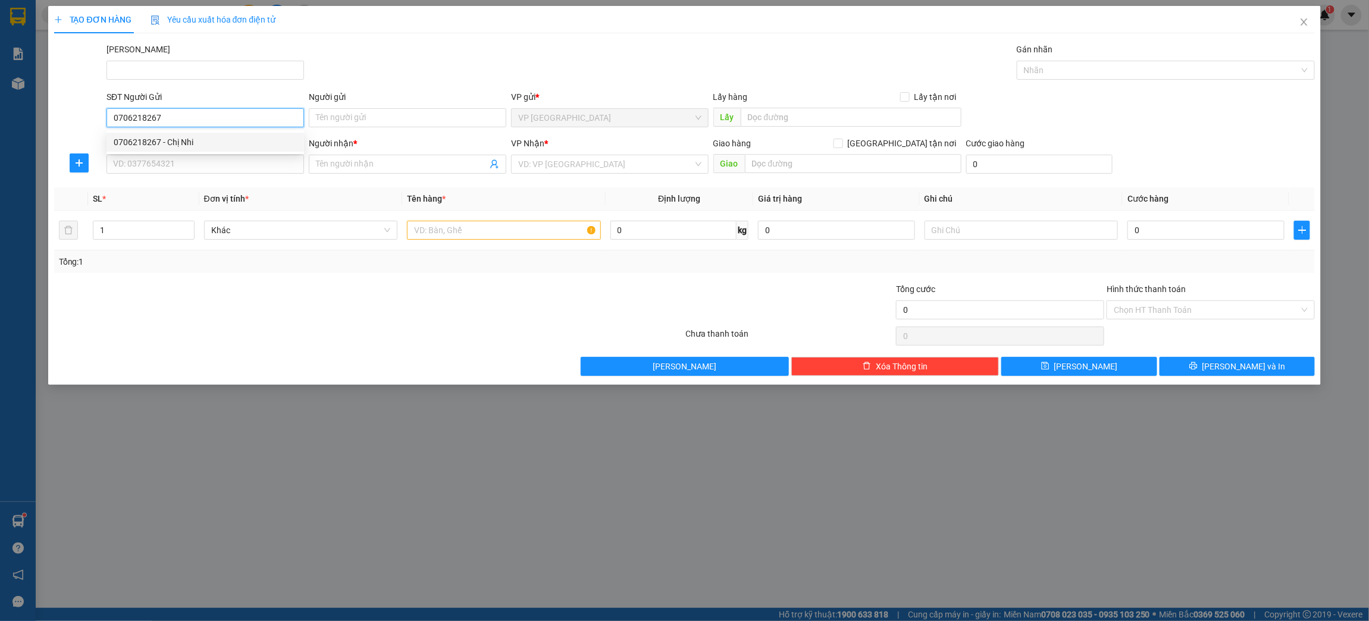
type input "Anh Tâm"
type input "356 HTK"
type input "40.000"
type input "0706218267"
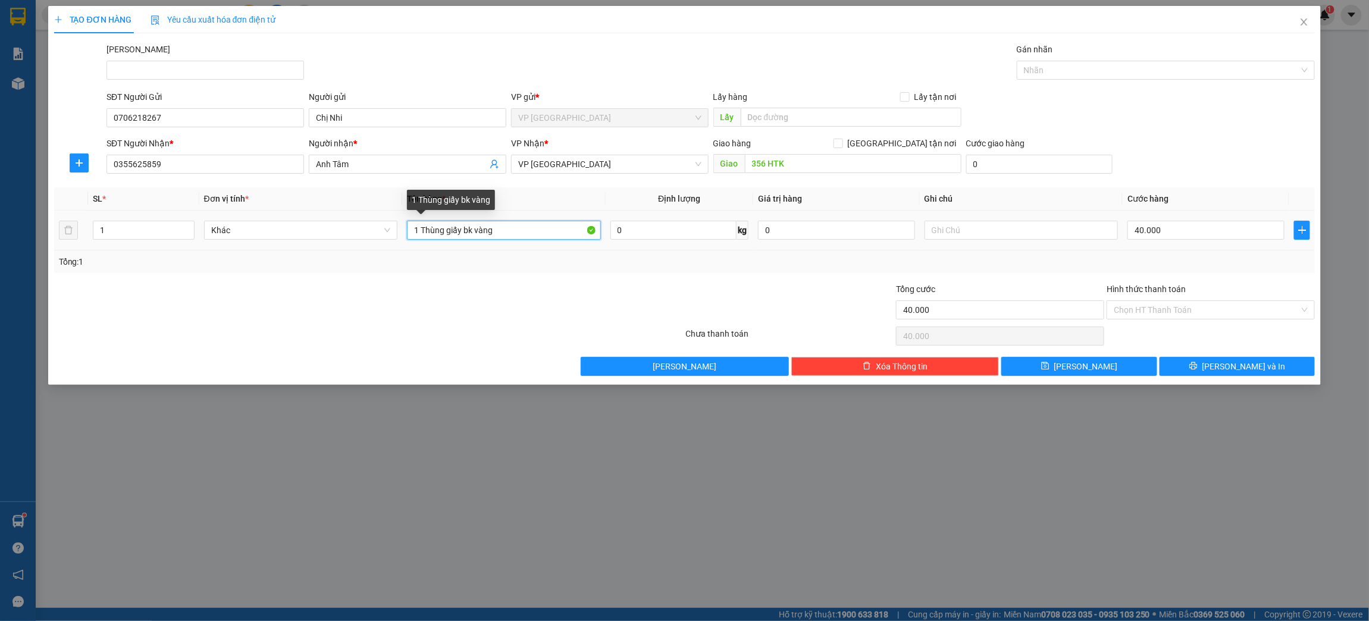
drag, startPoint x: 503, startPoint y: 225, endPoint x: 463, endPoint y: 237, distance: 41.6
click at [463, 237] on input "1 Thùng giấy bk vàng" at bounding box center [504, 230] width 194 height 19
type input "1 Thùng giấy"
click at [1139, 233] on input "40.000" at bounding box center [1205, 230] width 156 height 19
type input "5"
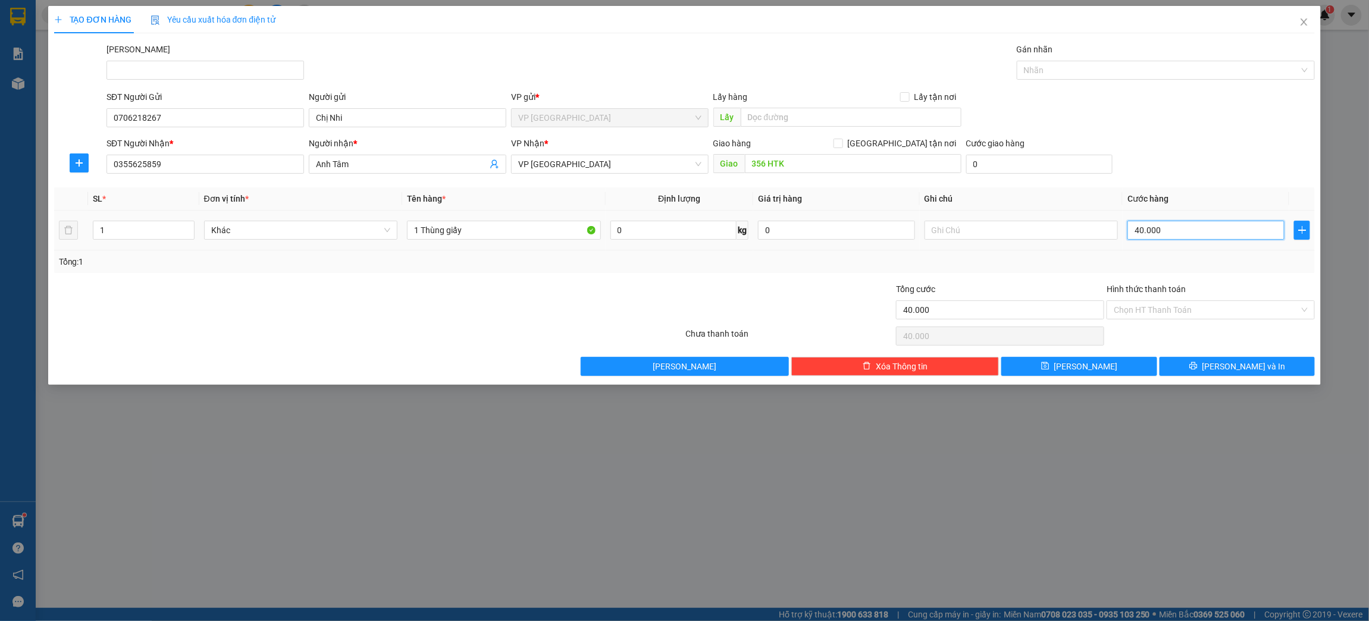
type input "5"
type input "50"
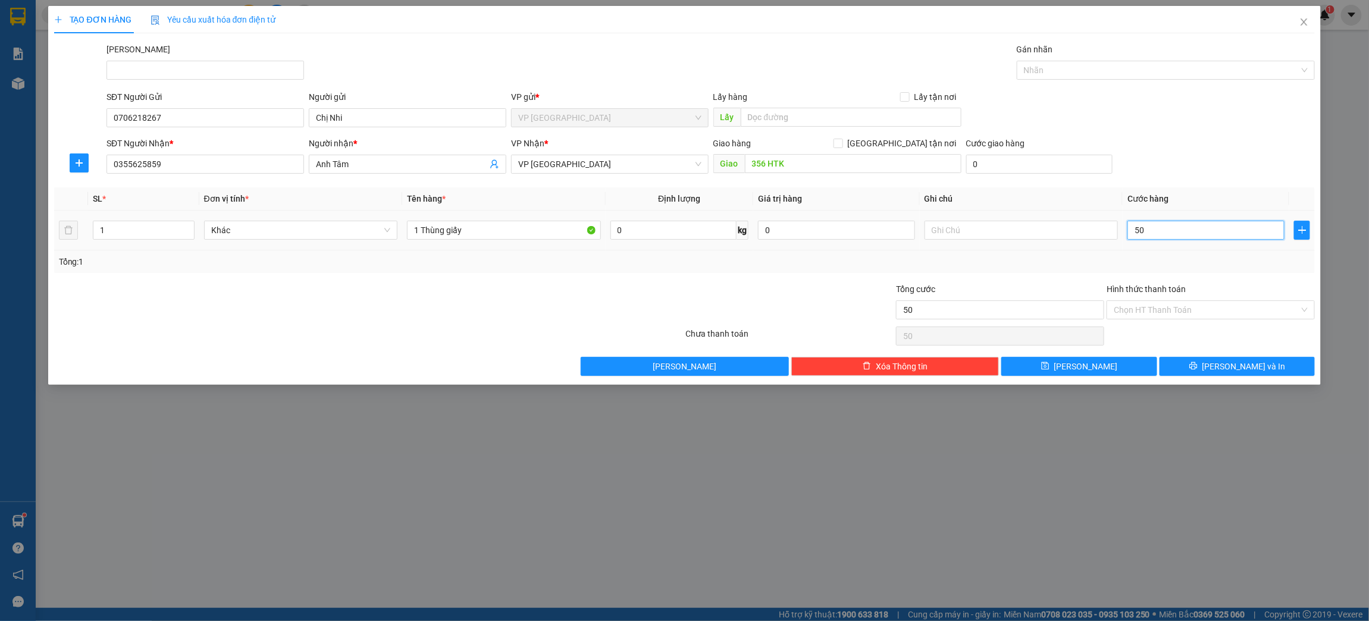
type input "500"
type input "5.000"
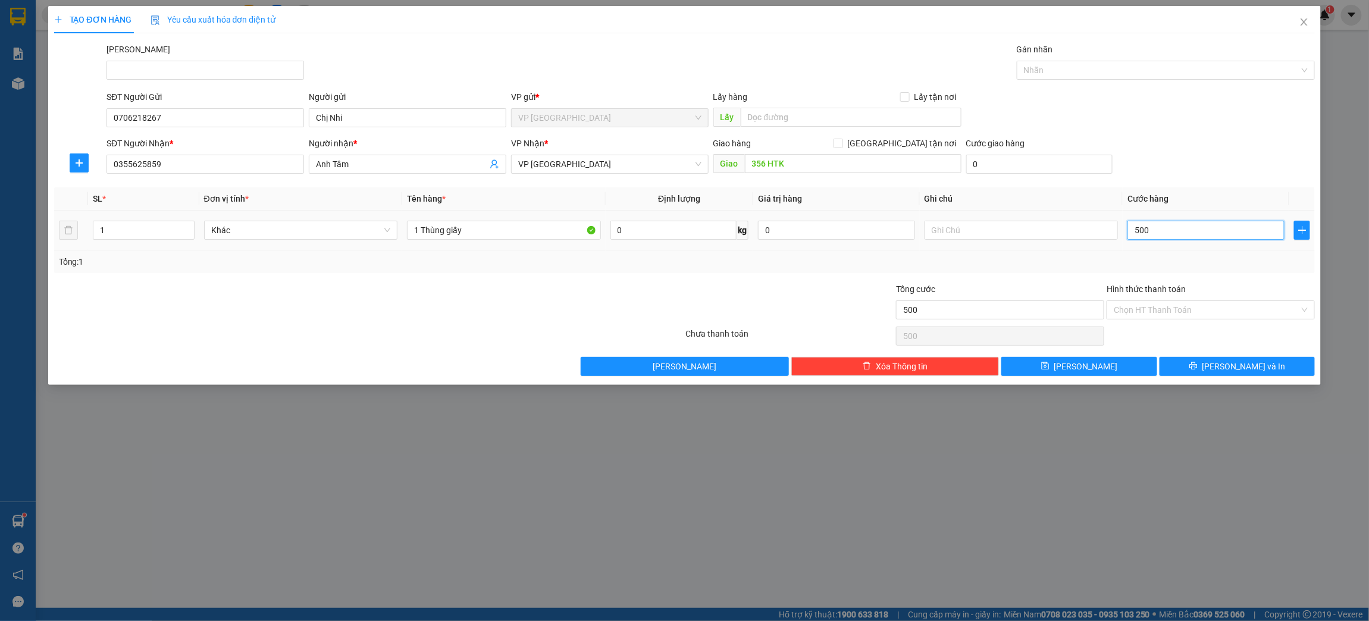
type input "5.000"
type input "50.000"
click at [1179, 311] on input "Hình thức thanh toán" at bounding box center [1207, 310] width 186 height 18
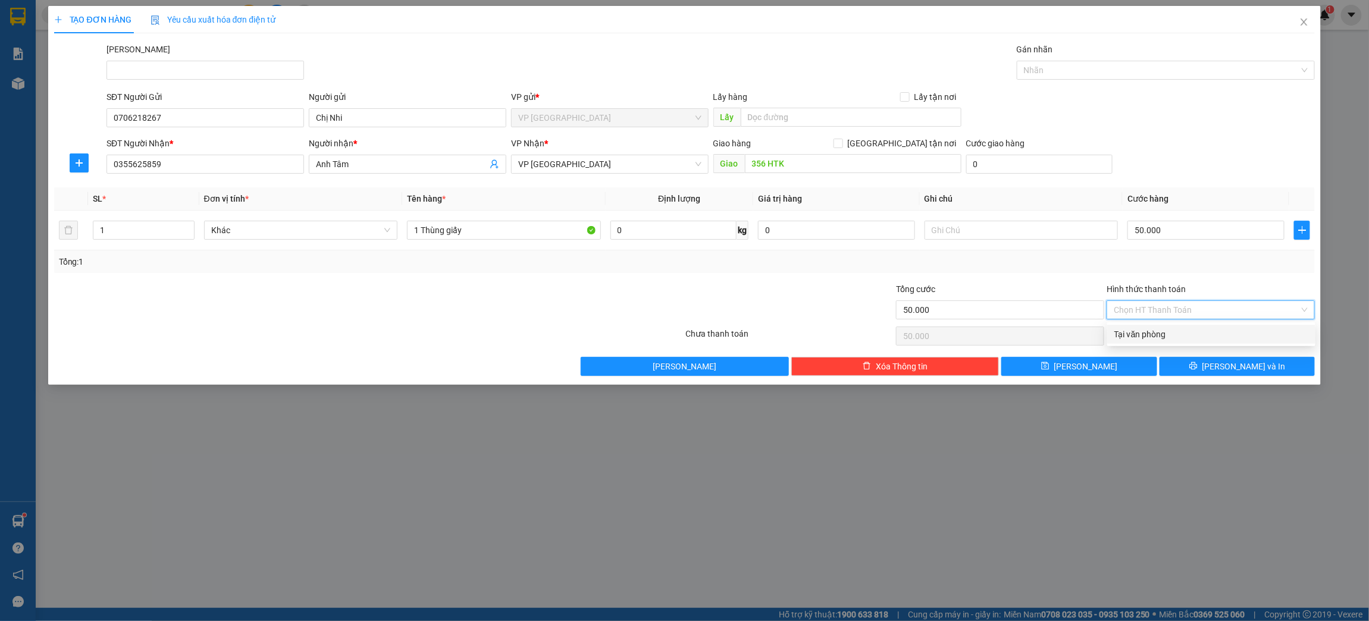
click at [1176, 336] on div "Tại văn phòng" at bounding box center [1211, 334] width 194 height 13
type input "0"
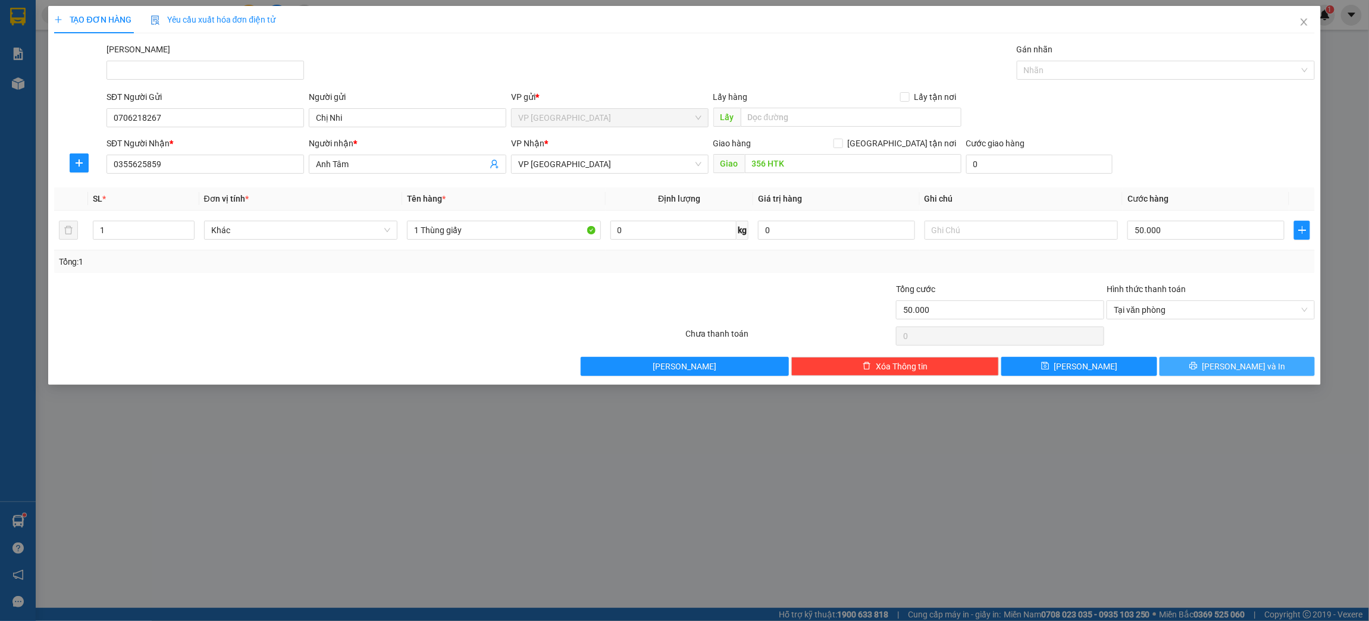
click at [1233, 366] on span "[PERSON_NAME] và In" at bounding box center [1243, 366] width 83 height 13
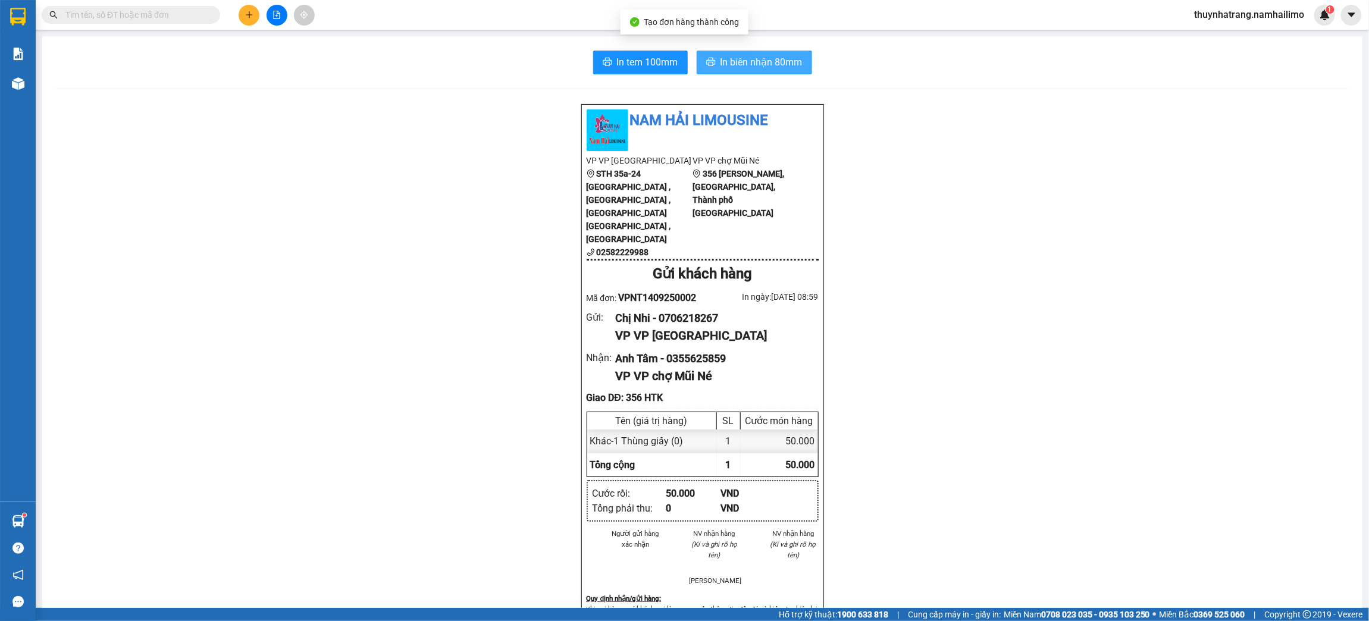
click at [767, 64] on span "In biên nhận 80mm" at bounding box center [761, 62] width 82 height 15
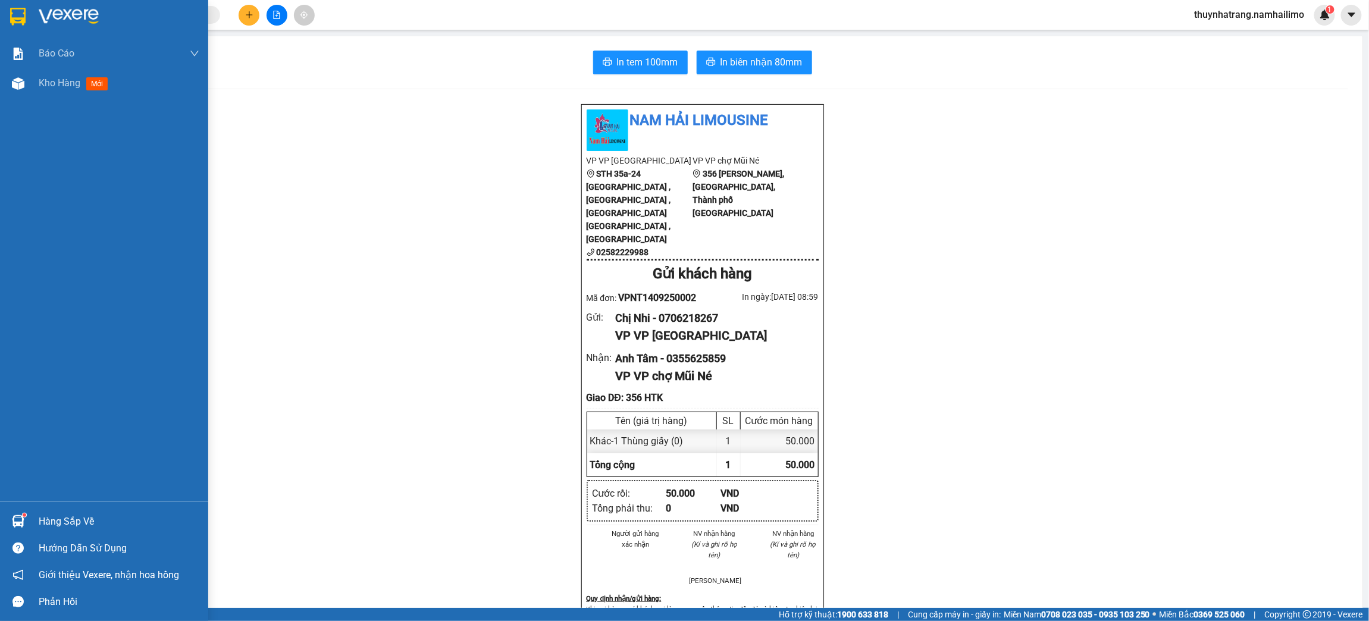
click at [14, 6] on div at bounding box center [18, 16] width 21 height 21
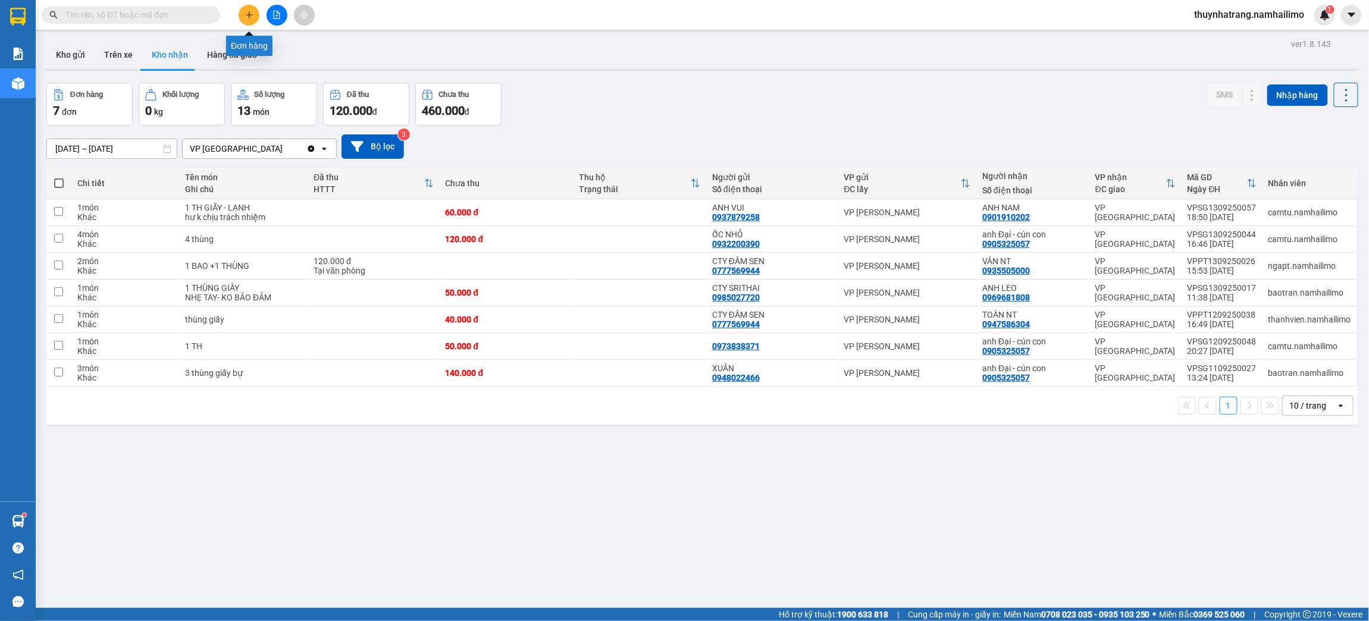
click at [245, 17] on icon "plus" at bounding box center [249, 15] width 8 height 8
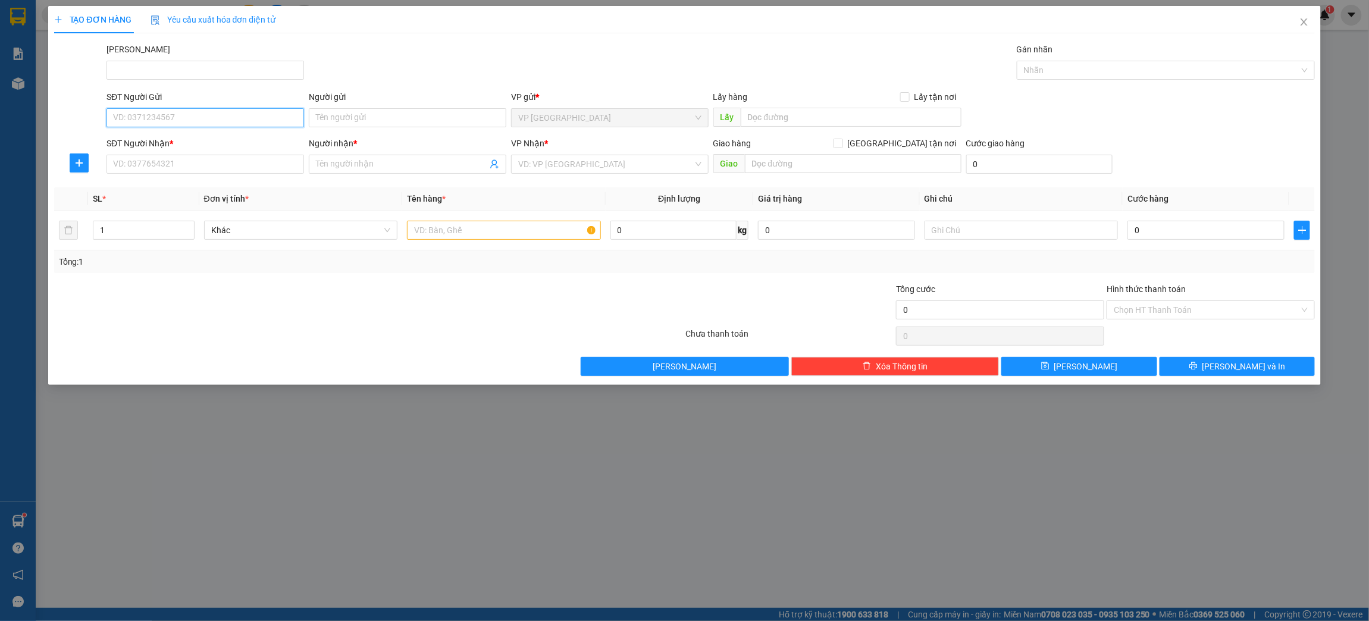
click at [174, 121] on input "SĐT Người Gửi" at bounding box center [204, 117] width 197 height 19
click at [152, 143] on div "0975022111 - [PERSON_NAME]" at bounding box center [205, 142] width 183 height 13
type input "0975022111"
type input "[PERSON_NAME]"
type input "0987094315"
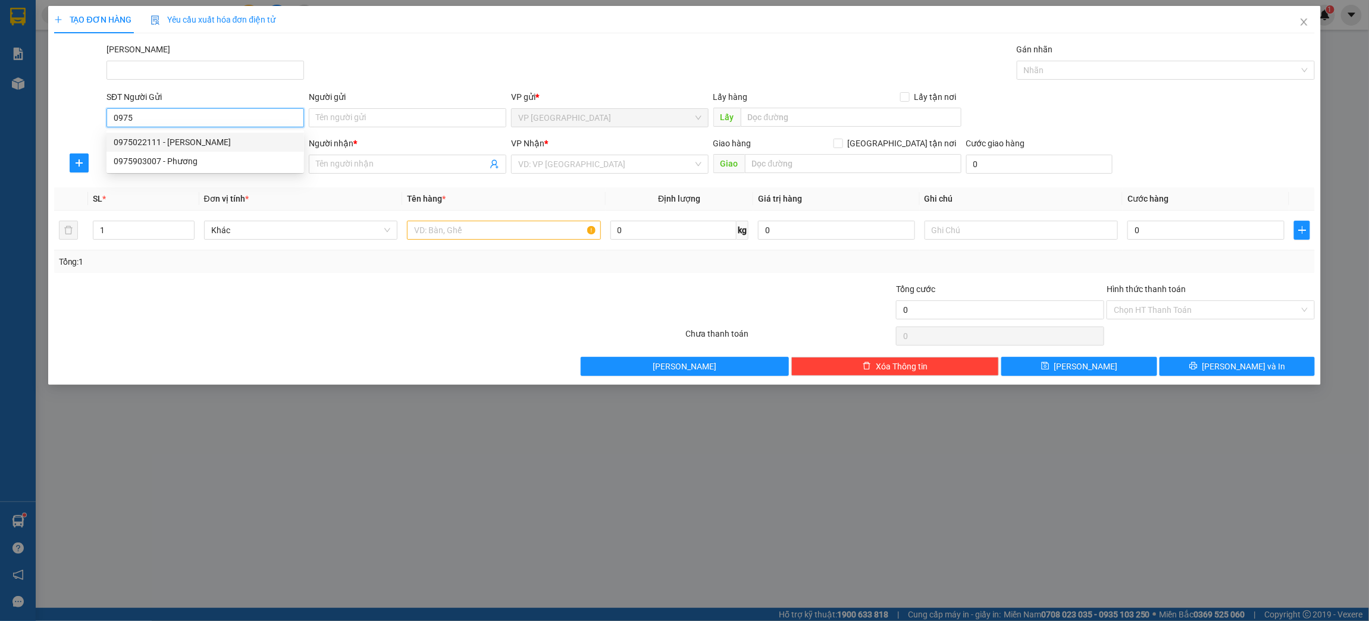
type input "[PERSON_NAME]"
type input "40.000"
type input "0975022111"
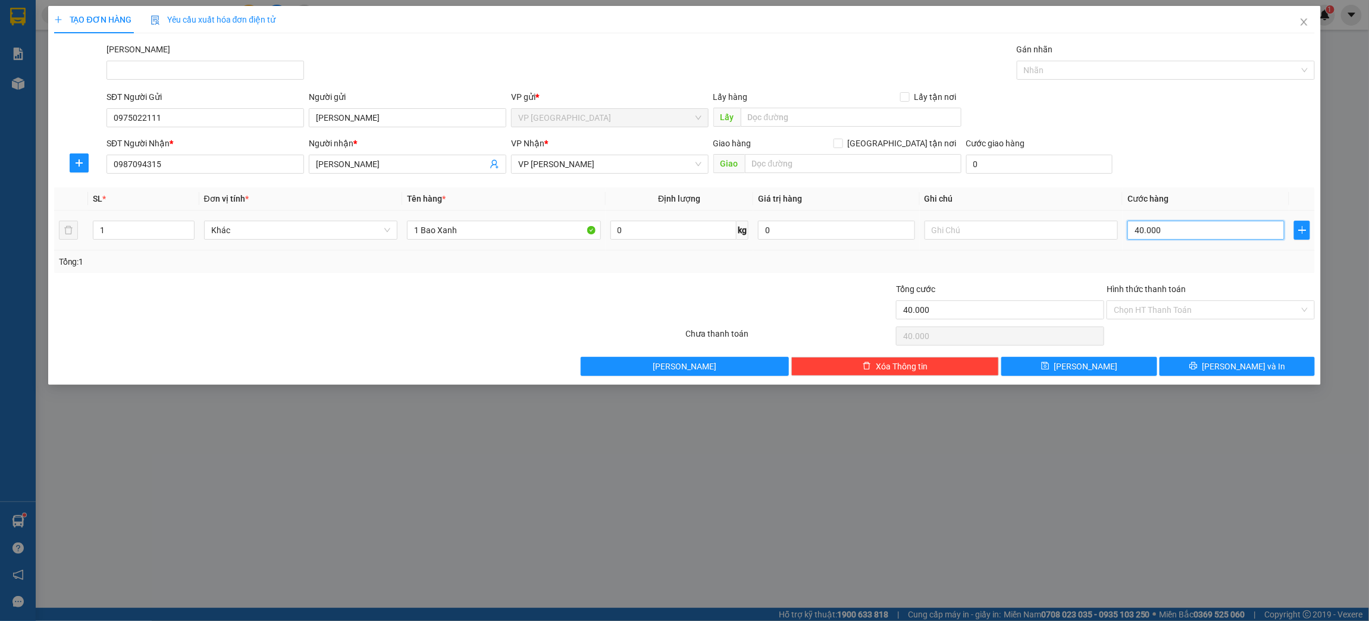
click at [1144, 228] on input "40.000" at bounding box center [1205, 230] width 156 height 19
type input "5"
type input "50"
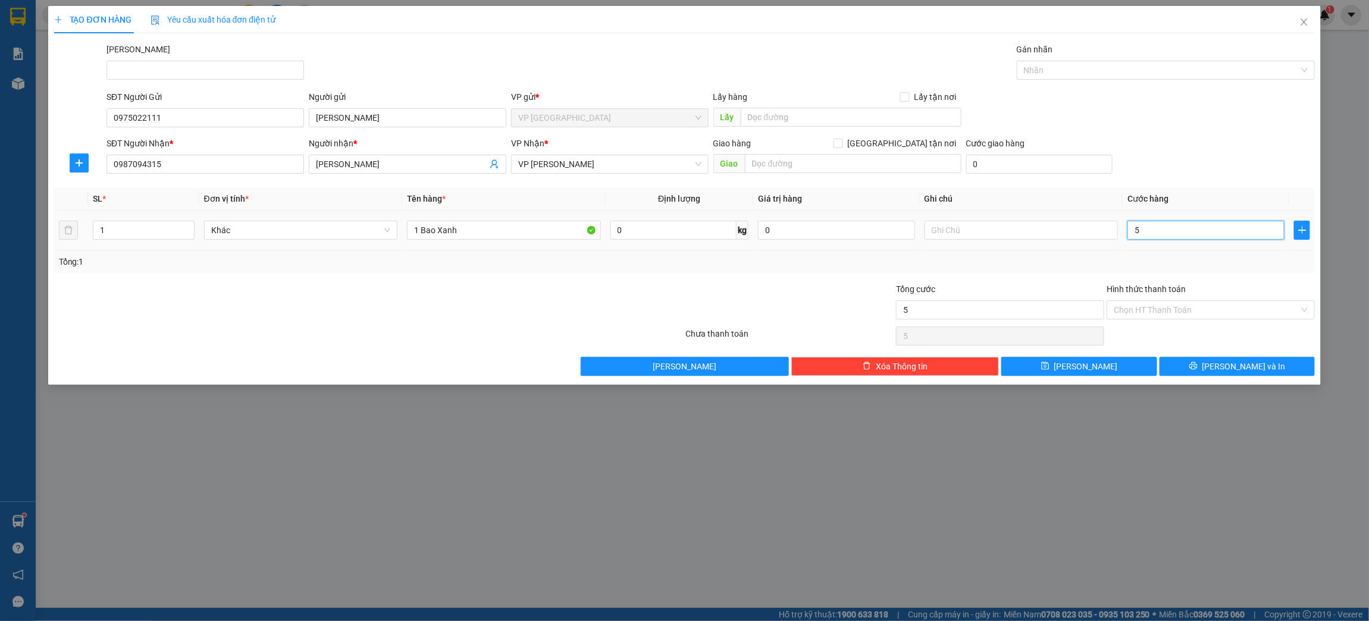
type input "50"
type input "500"
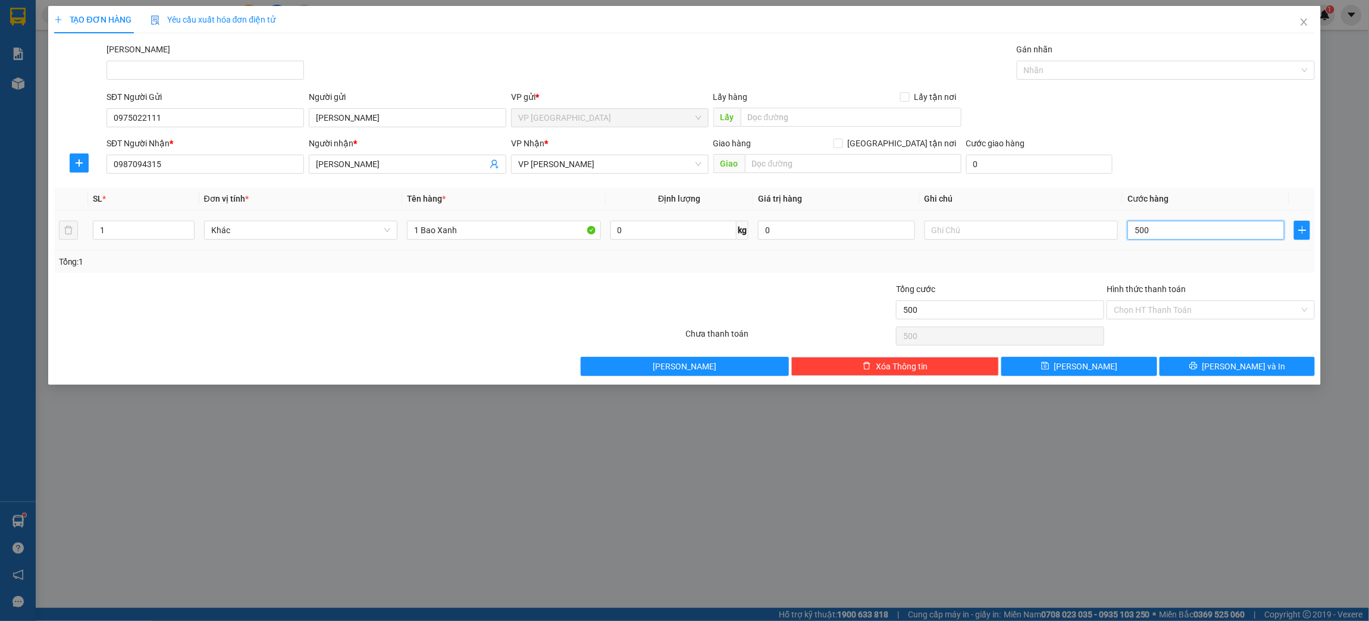
type input "5.000"
type input "50.000"
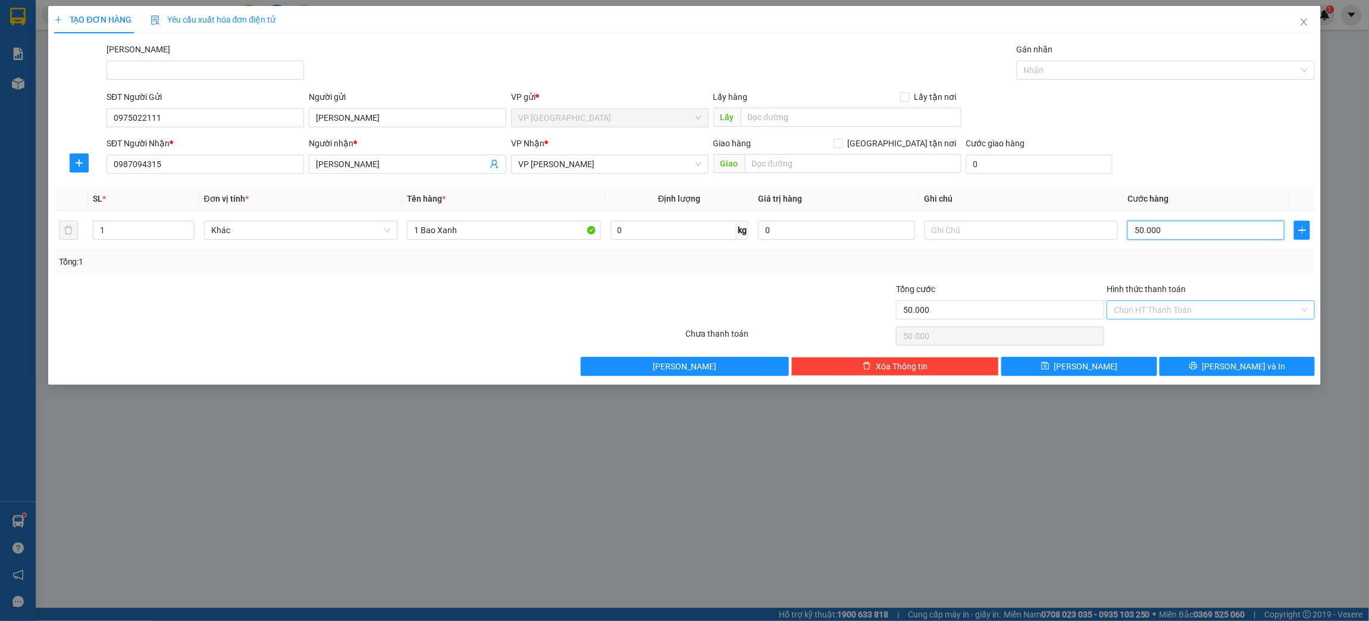
type input "50.000"
click at [1159, 314] on input "Hình thức thanh toán" at bounding box center [1207, 310] width 186 height 18
click at [1149, 342] on div "Tại văn phòng" at bounding box center [1211, 334] width 208 height 19
type input "0"
click at [1254, 368] on span "[PERSON_NAME] và In" at bounding box center [1243, 366] width 83 height 13
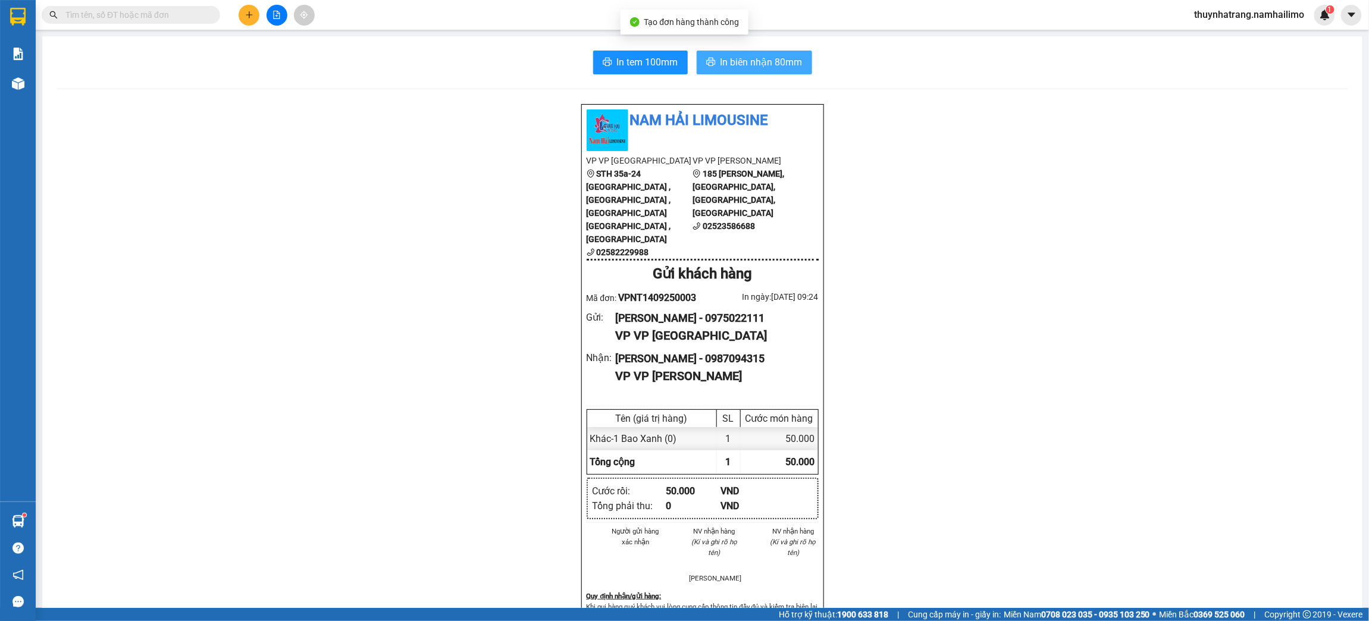
click at [773, 71] on button "In biên nhận 80mm" at bounding box center [754, 63] width 115 height 24
